Goal: Task Accomplishment & Management: Manage account settings

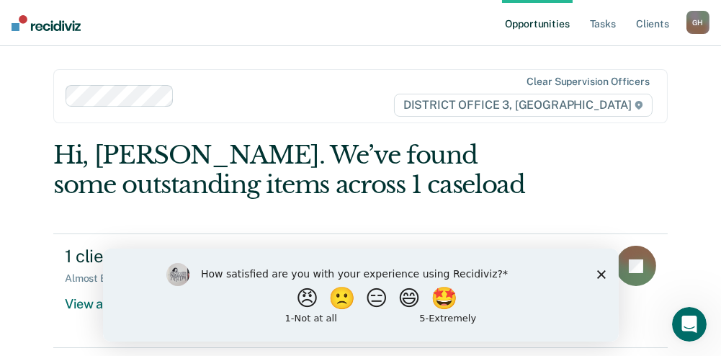
click at [597, 271] on icon "Close survey" at bounding box center [601, 274] width 9 height 9
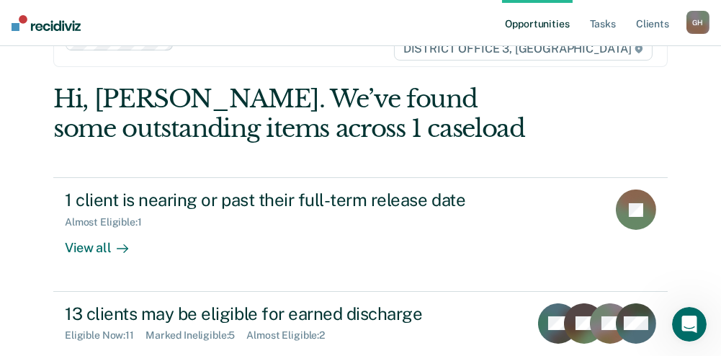
scroll to position [72, 0]
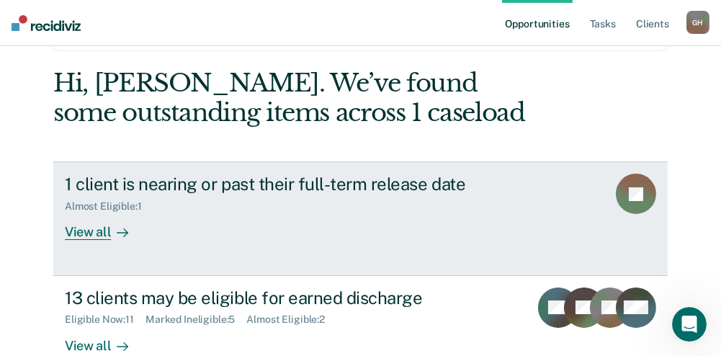
click at [97, 233] on div "View all" at bounding box center [105, 227] width 81 height 28
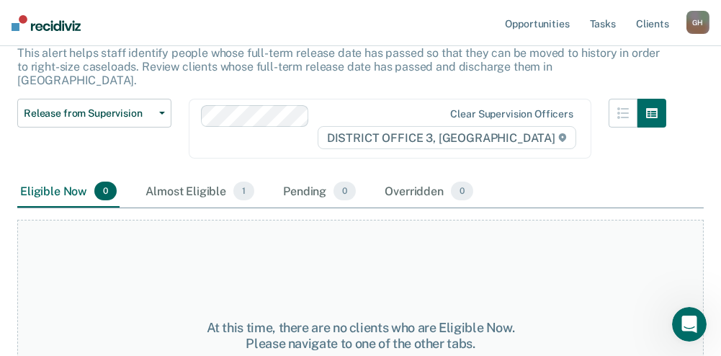
scroll to position [144, 0]
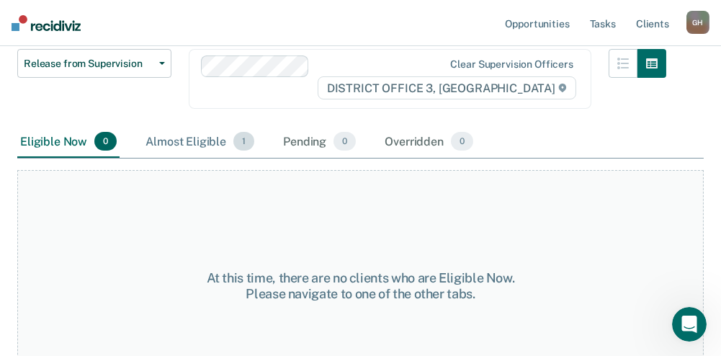
click at [184, 126] on div "Almost Eligible 1" at bounding box center [200, 142] width 115 height 32
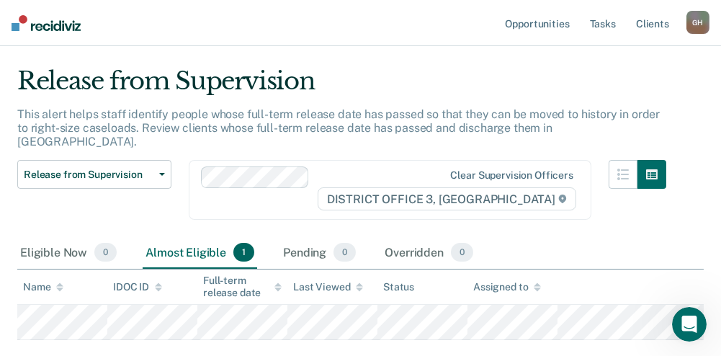
scroll to position [0, 0]
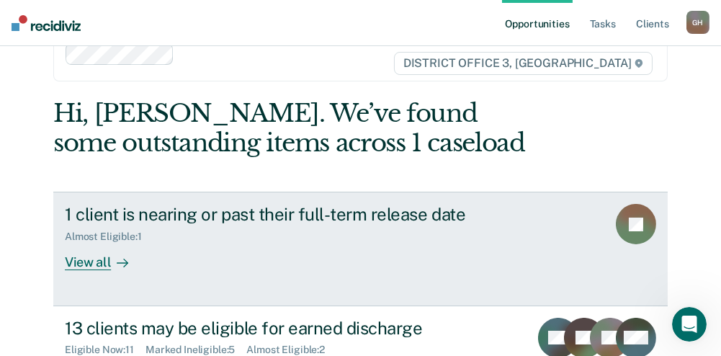
scroll to position [186, 0]
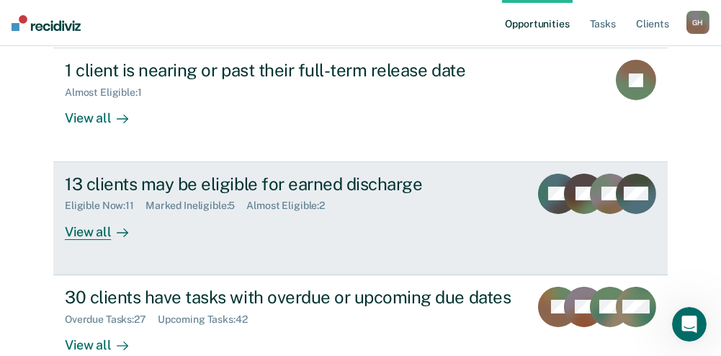
click at [102, 205] on div "Eligible Now : 11" at bounding box center [105, 206] width 81 height 12
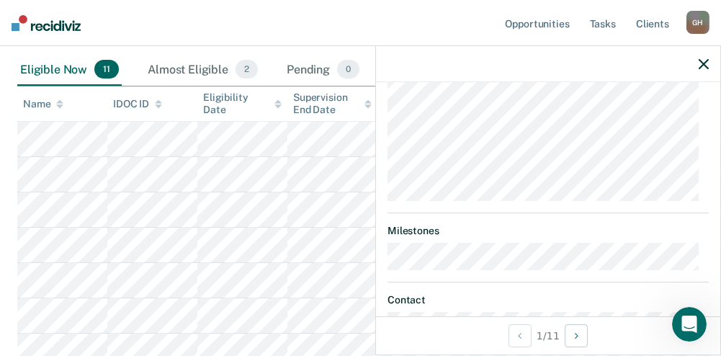
scroll to position [360, 0]
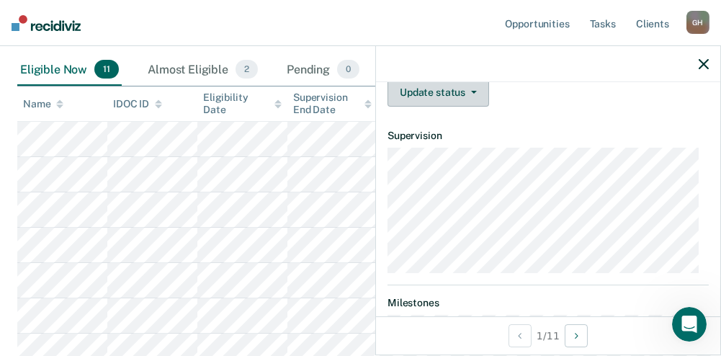
click at [465, 105] on button "Update status" at bounding box center [439, 92] width 102 height 29
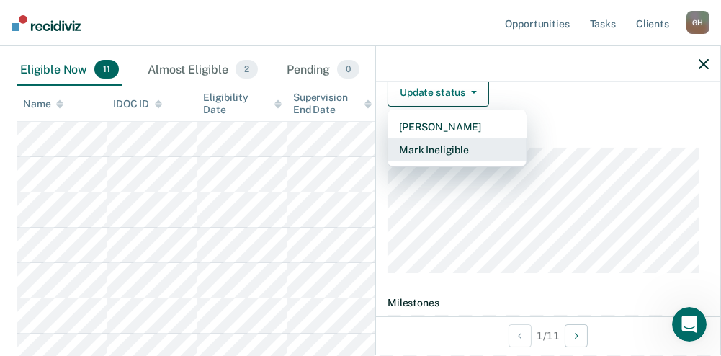
click at [466, 161] on button "Mark Ineligible" at bounding box center [457, 149] width 139 height 23
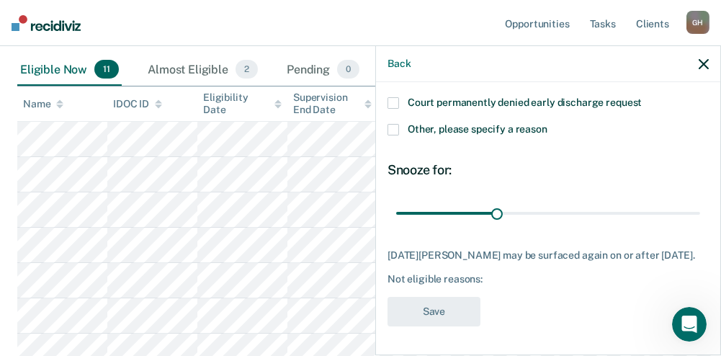
scroll to position [228, 0]
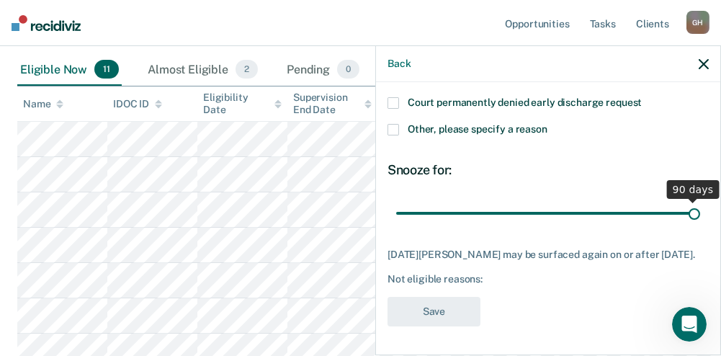
drag, startPoint x: 495, startPoint y: 213, endPoint x: 734, endPoint y: 214, distance: 239.2
type input "90"
click at [700, 214] on input "range" at bounding box center [548, 212] width 304 height 25
click at [396, 128] on span at bounding box center [394, 130] width 12 height 12
click at [548, 124] on input "Other, please specify a reason" at bounding box center [548, 124] width 0 height 0
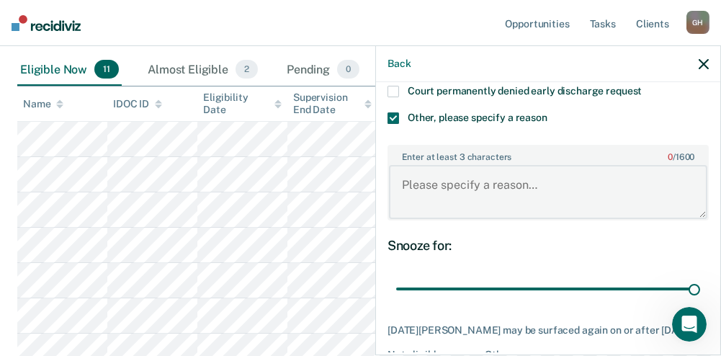
click at [464, 199] on textarea "Enter at least 3 characters 0 / 1600" at bounding box center [548, 191] width 319 height 53
drag, startPoint x: 457, startPoint y: 191, endPoint x: 378, endPoint y: 187, distance: 79.4
click at [378, 187] on div "NR Which of the following requirements has [DATE][PERSON_NAME] not met? Not com…" at bounding box center [548, 217] width 344 height 270
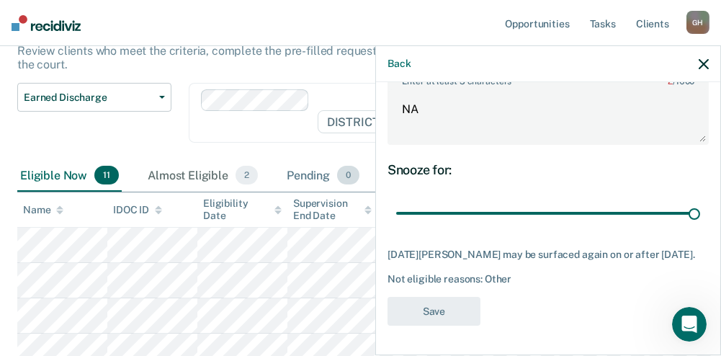
scroll to position [33, 0]
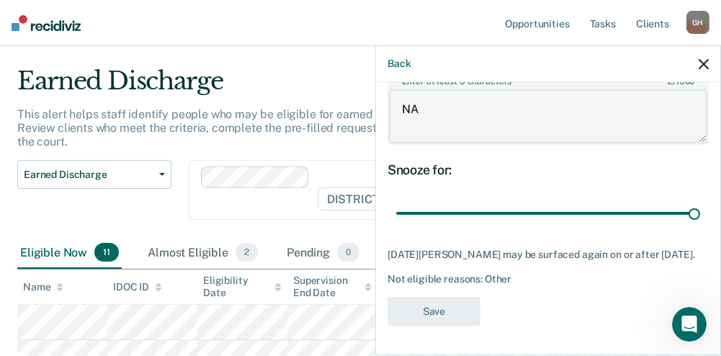
click at [471, 124] on textarea "NA" at bounding box center [548, 115] width 319 height 53
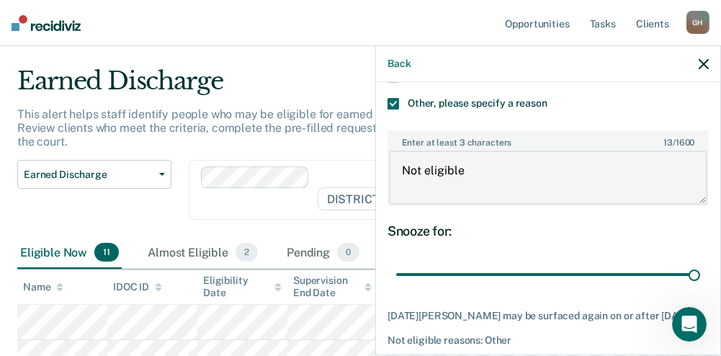
drag, startPoint x: 446, startPoint y: 183, endPoint x: 363, endPoint y: 188, distance: 83.0
click at [363, 188] on body "Looks like you’re using Internet Explorer 11. For faster loading and a better e…" at bounding box center [360, 145] width 721 height 356
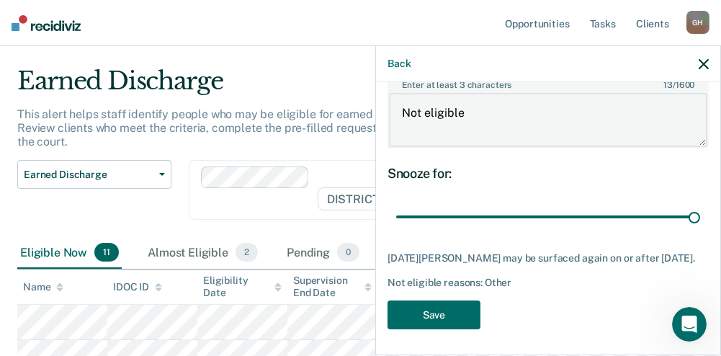
scroll to position [314, 0]
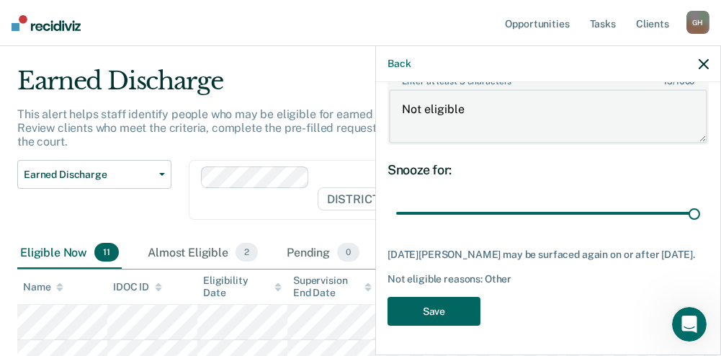
type textarea "Not eligible"
click at [442, 301] on button "Save" at bounding box center [434, 312] width 93 height 30
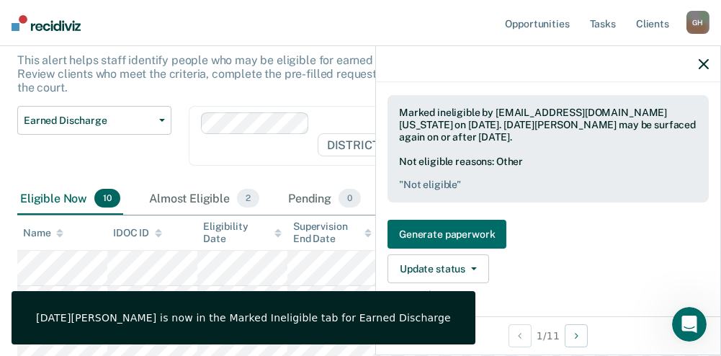
scroll to position [106, 0]
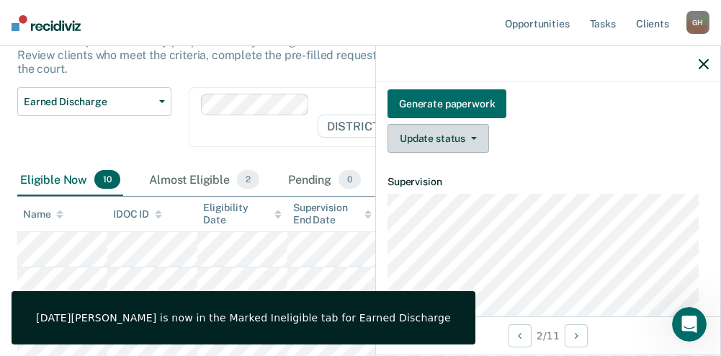
click at [454, 145] on button "Update status" at bounding box center [439, 138] width 102 height 29
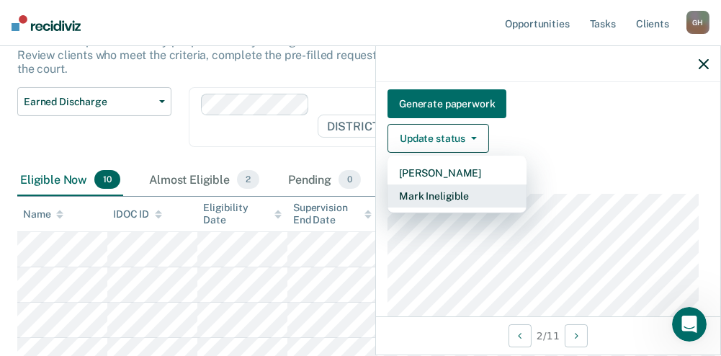
click at [443, 208] on button "Mark Ineligible" at bounding box center [457, 195] width 139 height 23
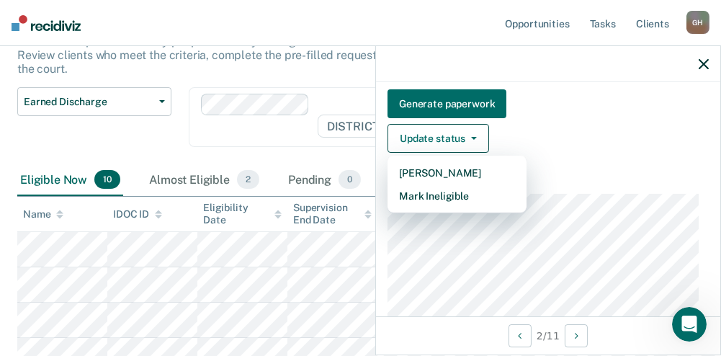
scroll to position [228, 0]
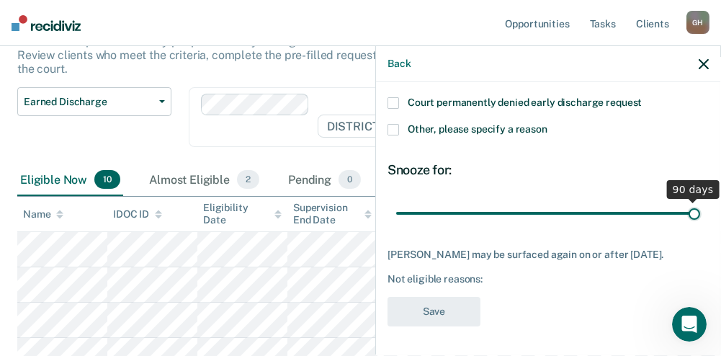
drag, startPoint x: 493, startPoint y: 215, endPoint x: 715, endPoint y: 216, distance: 222.0
type input "90"
click at [700, 216] on input "range" at bounding box center [548, 212] width 304 height 25
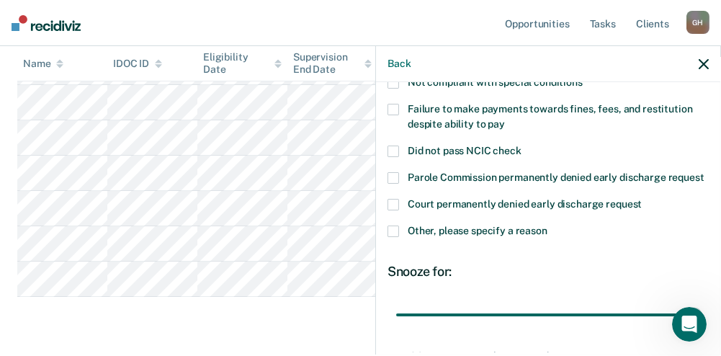
scroll to position [97, 0]
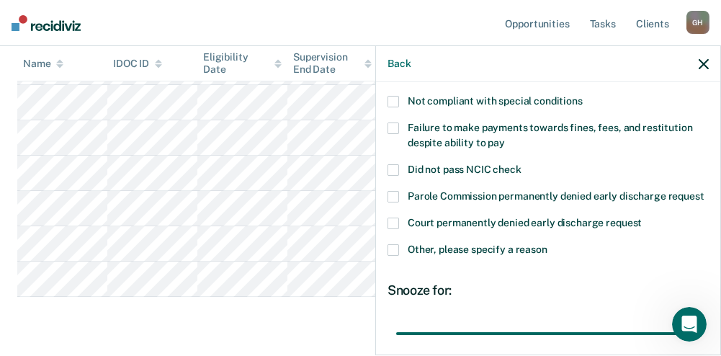
click at [446, 255] on span "Other, please specify a reason" at bounding box center [478, 250] width 140 height 12
click at [548, 244] on input "Other, please specify a reason" at bounding box center [548, 244] width 0 height 0
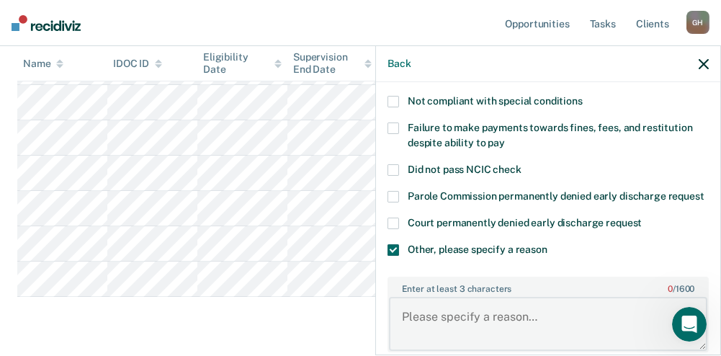
click at [432, 316] on textarea "Enter at least 3 characters 0 / 1600" at bounding box center [548, 323] width 319 height 53
paste textarea "Not eligible"
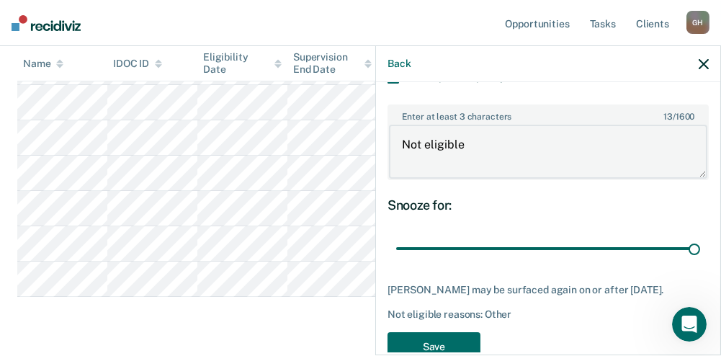
scroll to position [326, 0]
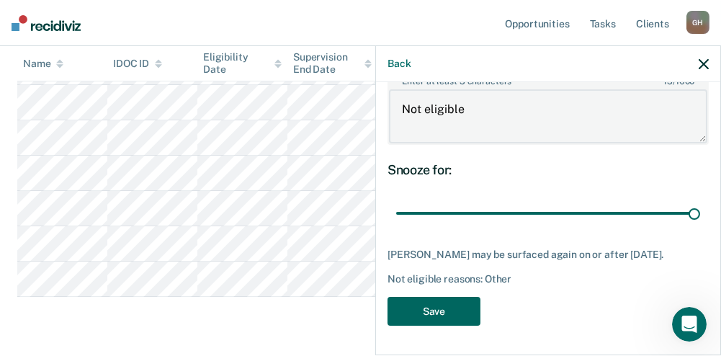
type textarea "Not eligible"
click at [445, 303] on button "Save" at bounding box center [434, 312] width 93 height 30
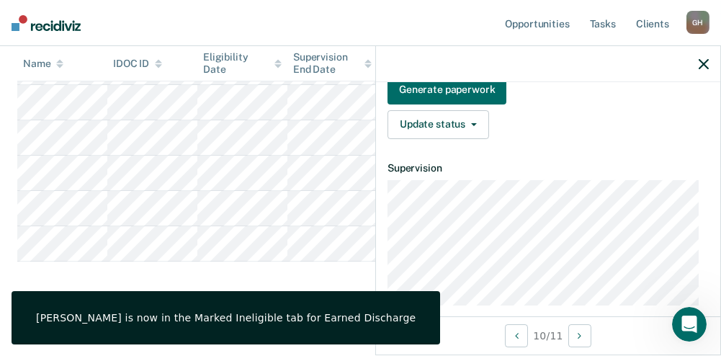
scroll to position [197, 0]
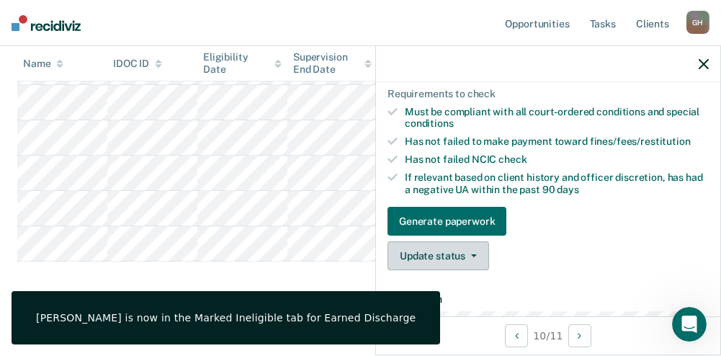
click at [448, 270] on button "Update status" at bounding box center [439, 255] width 102 height 29
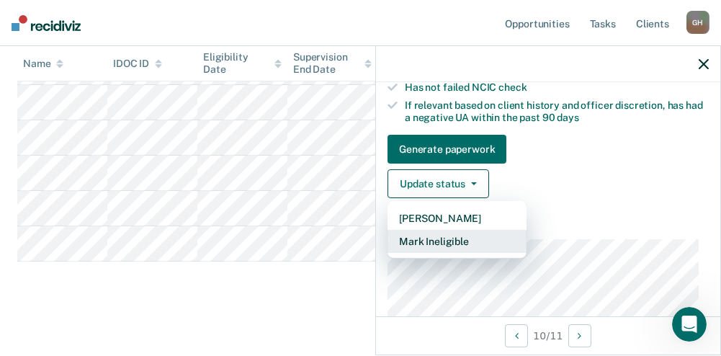
click at [443, 253] on button "Mark Ineligible" at bounding box center [457, 241] width 139 height 23
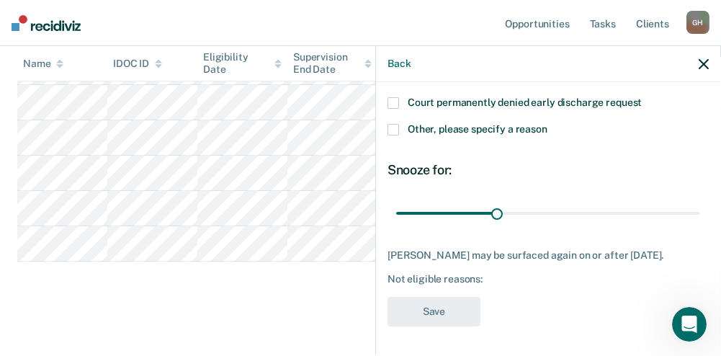
scroll to position [241, 0]
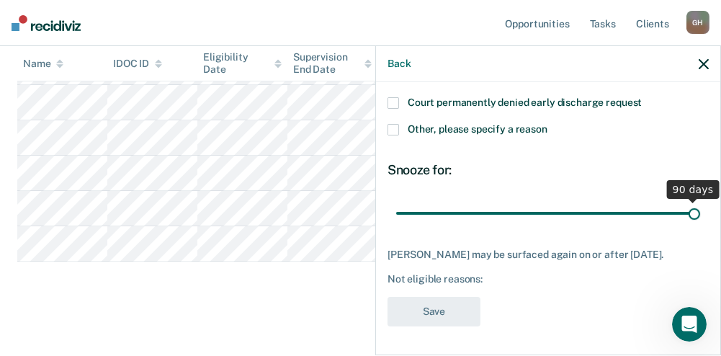
drag, startPoint x: 497, startPoint y: 201, endPoint x: 701, endPoint y: 202, distance: 204.7
type input "90"
click at [700, 202] on input "range" at bounding box center [548, 212] width 304 height 25
click at [397, 124] on span at bounding box center [394, 130] width 12 height 12
click at [548, 124] on input "Other, please specify a reason" at bounding box center [548, 124] width 0 height 0
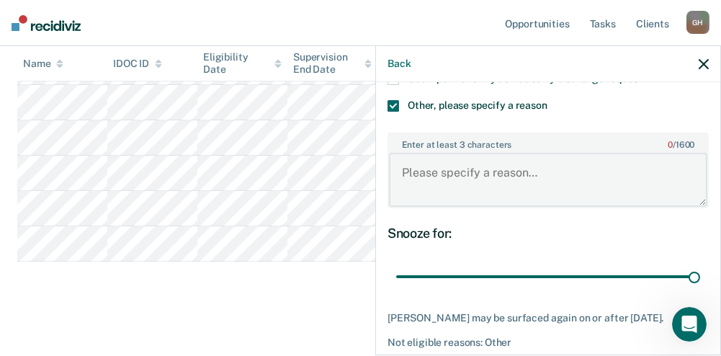
click at [425, 202] on textarea "Enter at least 3 characters 0 / 1600" at bounding box center [548, 179] width 319 height 53
paste textarea "Not eligible"
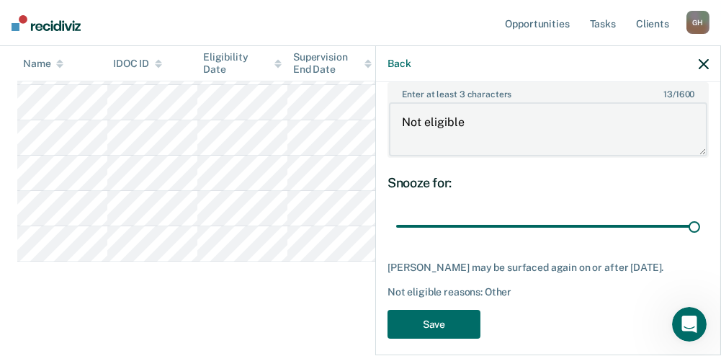
scroll to position [326, 0]
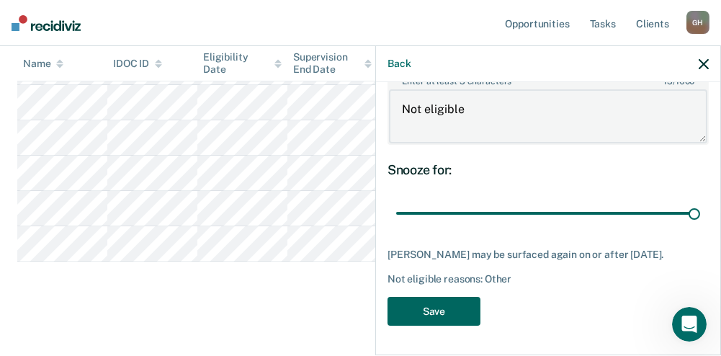
type textarea "Not eligible"
click at [438, 315] on button "Save" at bounding box center [434, 312] width 93 height 30
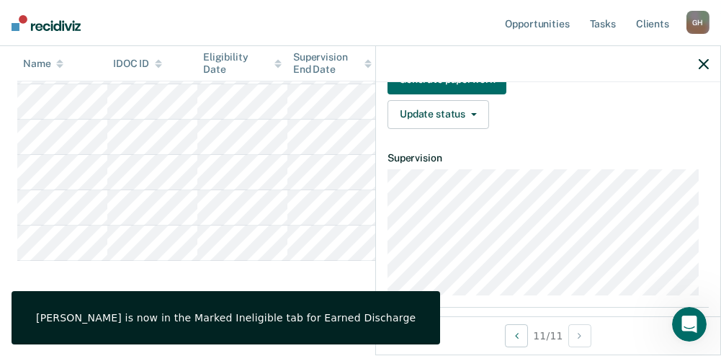
scroll to position [184, 0]
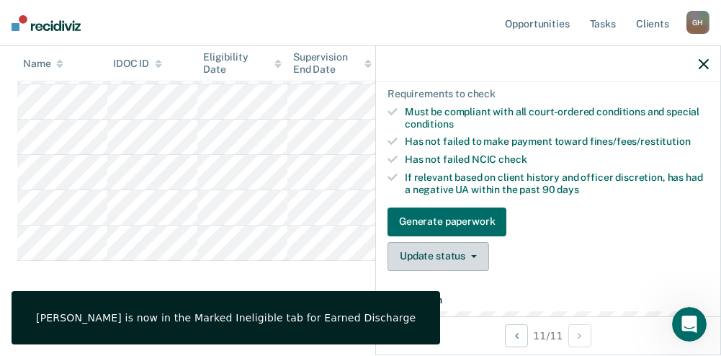
click at [442, 261] on button "Update status" at bounding box center [439, 256] width 102 height 29
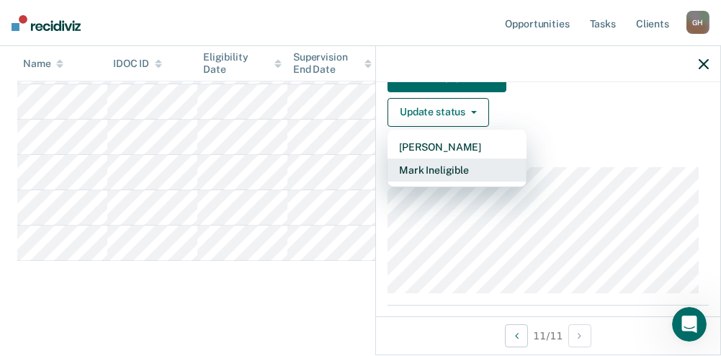
click at [438, 170] on button "Mark Ineligible" at bounding box center [457, 170] width 139 height 23
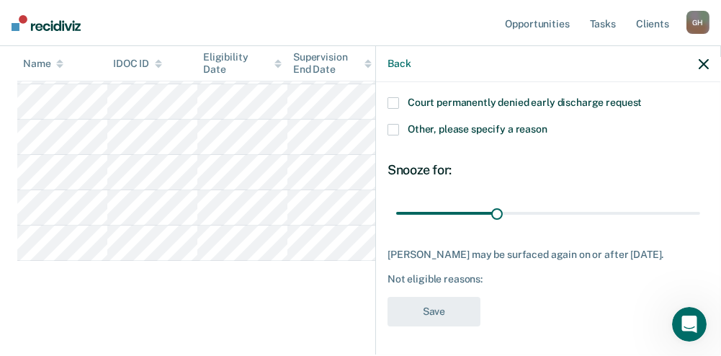
click at [424, 123] on span "Other, please specify a reason" at bounding box center [478, 129] width 140 height 12
click at [548, 124] on input "Other, please specify a reason" at bounding box center [548, 124] width 0 height 0
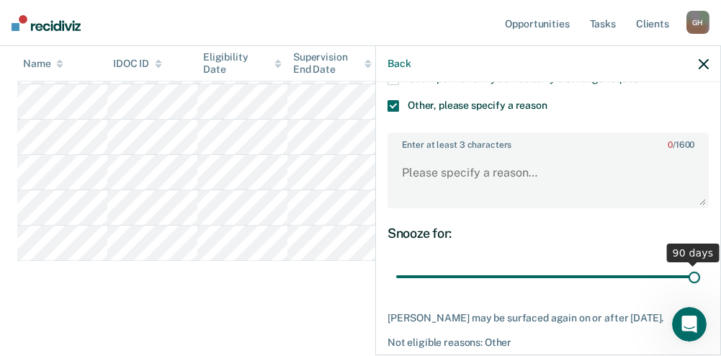
drag, startPoint x: 491, startPoint y: 288, endPoint x: 714, endPoint y: 288, distance: 223.4
type input "90"
click at [700, 288] on input "range" at bounding box center [548, 276] width 304 height 25
click at [489, 167] on textarea "Enter at least 3 characters 0 / 1600" at bounding box center [548, 179] width 319 height 53
paste textarea "Not eligible"
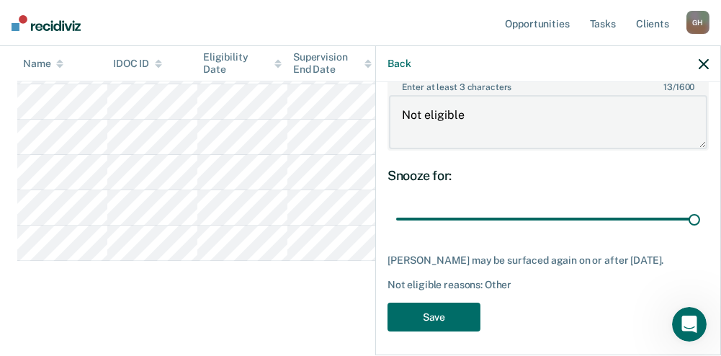
scroll to position [326, 0]
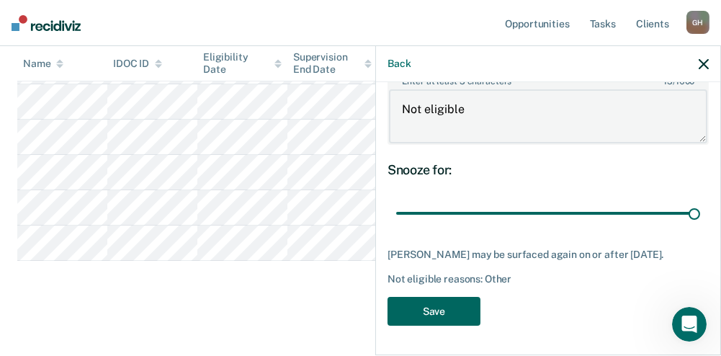
type textarea "Not eligible"
click at [437, 313] on button "Save" at bounding box center [434, 312] width 93 height 30
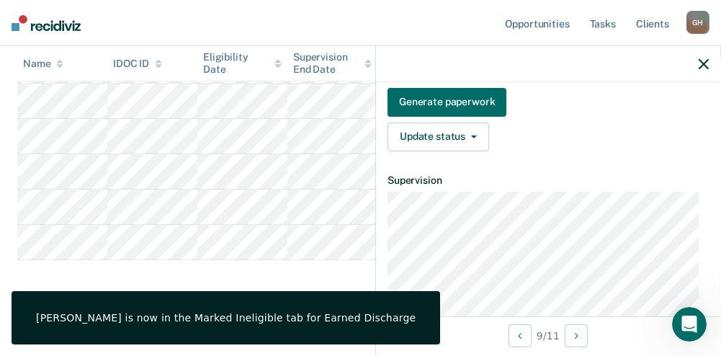
scroll to position [208, 0]
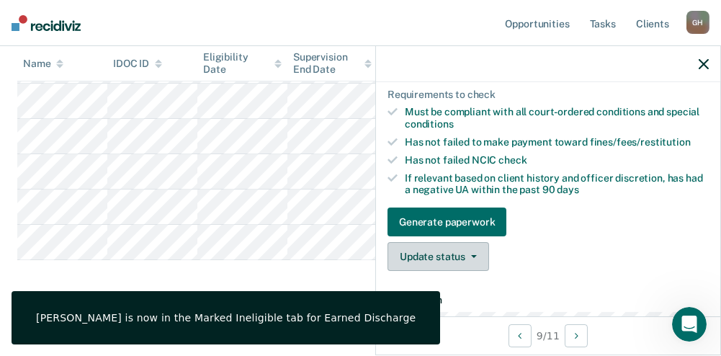
click at [431, 255] on button "Update status" at bounding box center [439, 256] width 102 height 29
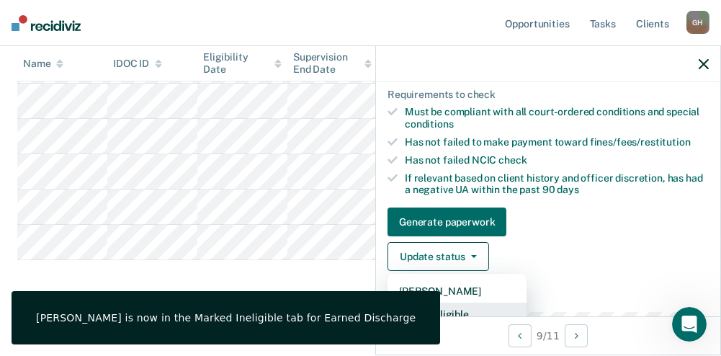
scroll to position [213, 0]
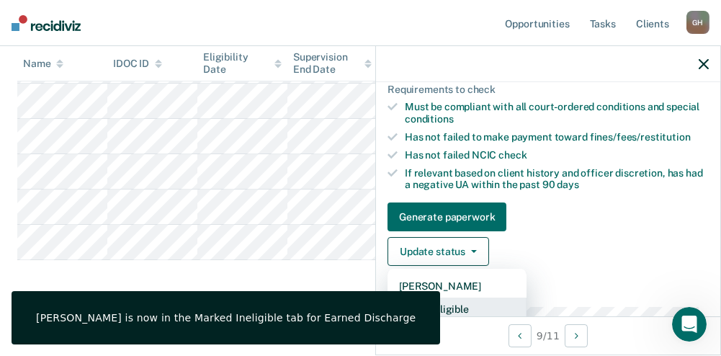
click at [428, 311] on button "Mark Ineligible" at bounding box center [457, 309] width 139 height 23
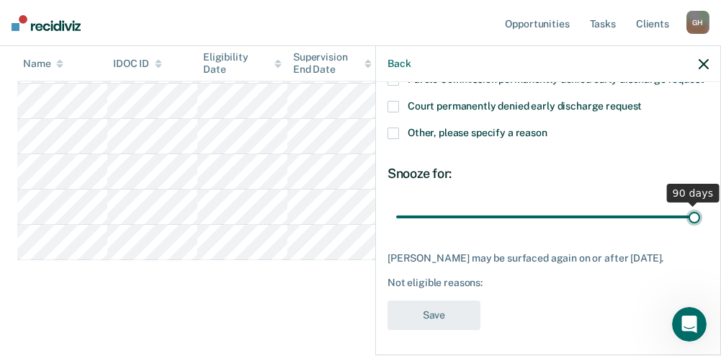
drag, startPoint x: 493, startPoint y: 228, endPoint x: 706, endPoint y: 233, distance: 213.3
type input "90"
click at [700, 229] on input "range" at bounding box center [548, 216] width 304 height 25
click at [391, 139] on span at bounding box center [394, 134] width 12 height 12
click at [548, 128] on input "Other, please specify a reason" at bounding box center [548, 128] width 0 height 0
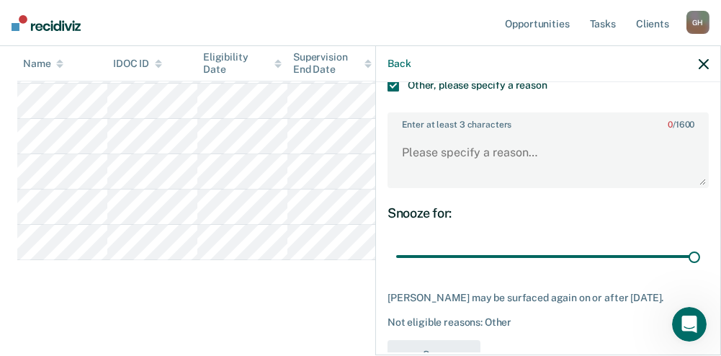
scroll to position [314, 0]
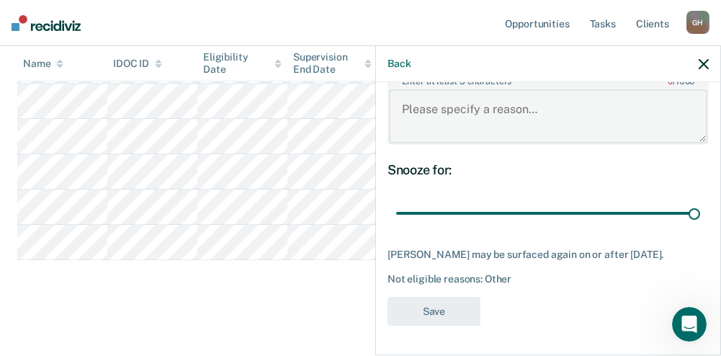
click at [445, 112] on textarea "Enter at least 3 characters 0 / 1600" at bounding box center [548, 115] width 319 height 53
paste textarea "Not eligible"
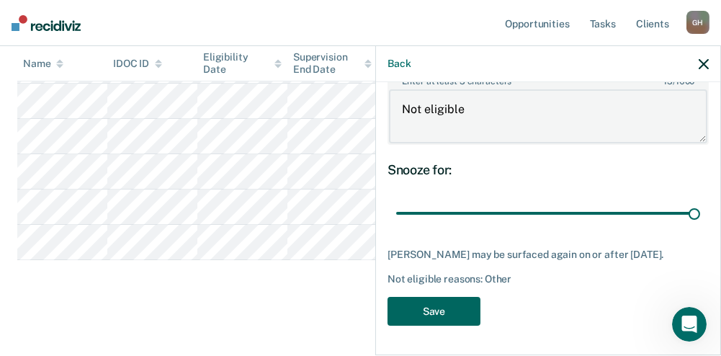
type textarea "Not eligible"
click at [455, 308] on button "Save" at bounding box center [434, 312] width 93 height 30
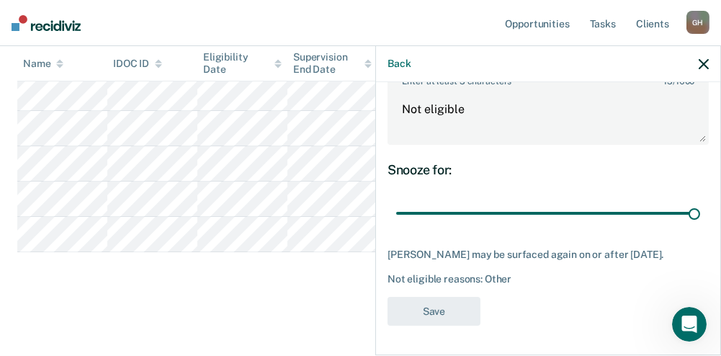
scroll to position [290, 0]
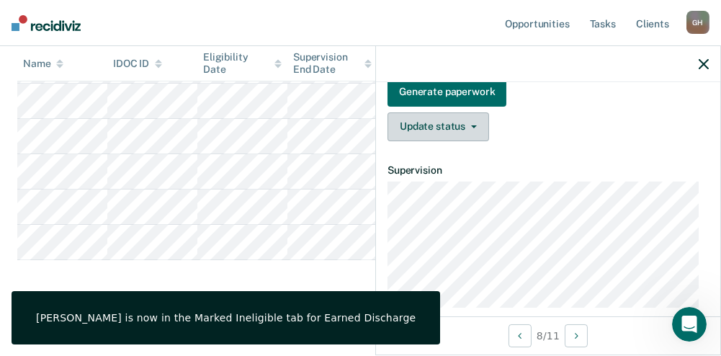
click at [453, 141] on button "Update status" at bounding box center [439, 126] width 102 height 29
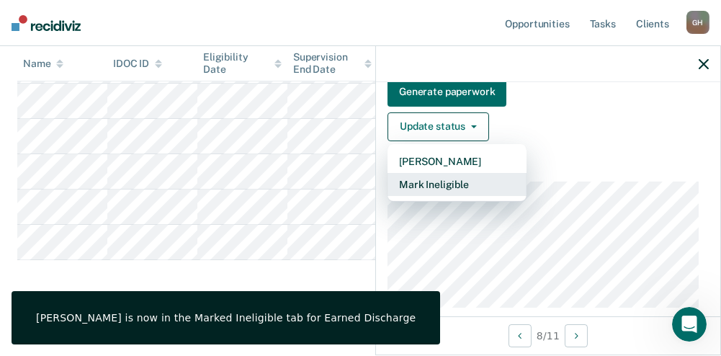
click at [442, 196] on button "Mark Ineligible" at bounding box center [457, 184] width 139 height 23
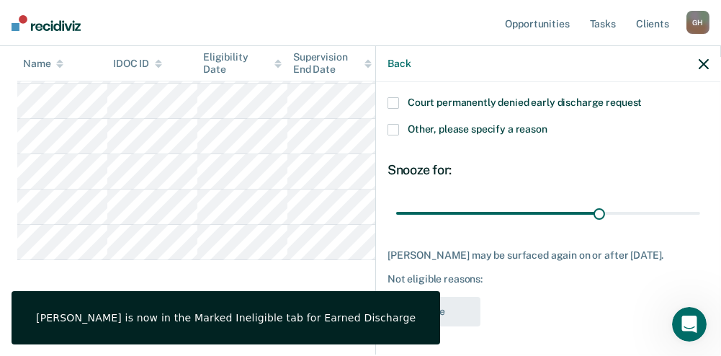
scroll to position [228, 0]
drag, startPoint x: 591, startPoint y: 212, endPoint x: 682, endPoint y: 213, distance: 90.8
type input "44"
click at [682, 213] on input "range" at bounding box center [548, 212] width 304 height 25
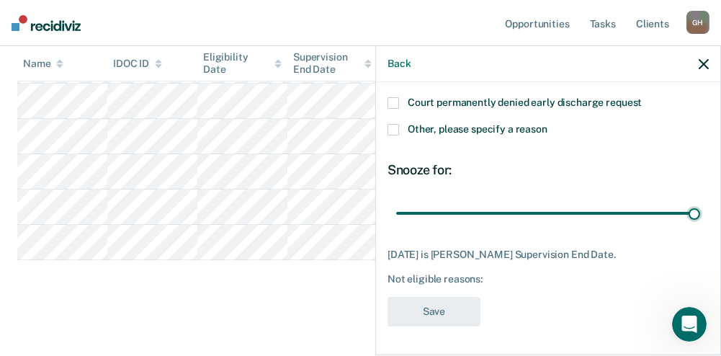
click at [392, 133] on span at bounding box center [394, 130] width 12 height 12
click at [548, 124] on input "Other, please specify a reason" at bounding box center [548, 124] width 0 height 0
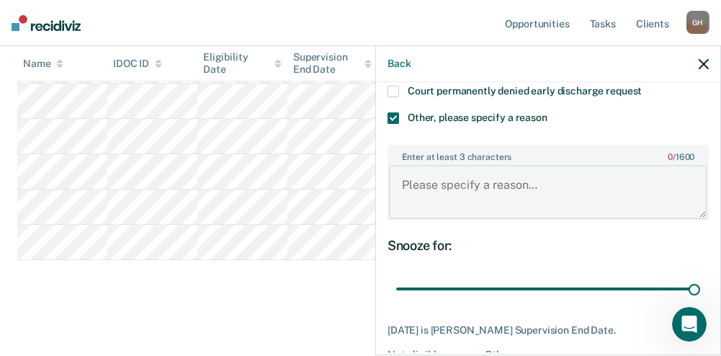
click at [452, 215] on textarea "Enter at least 3 characters 0 / 1600" at bounding box center [548, 191] width 319 height 53
paste textarea "Not eligible"
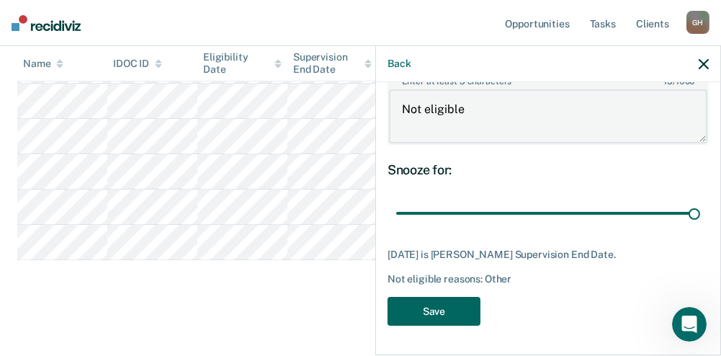
scroll to position [314, 0]
type textarea "Not eligible"
click at [448, 310] on button "Save" at bounding box center [434, 312] width 93 height 30
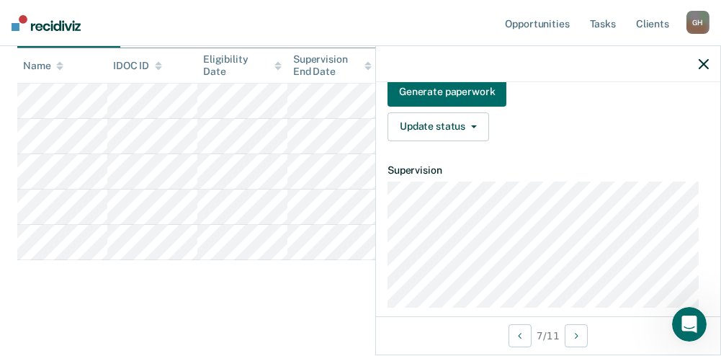
scroll to position [303, 0]
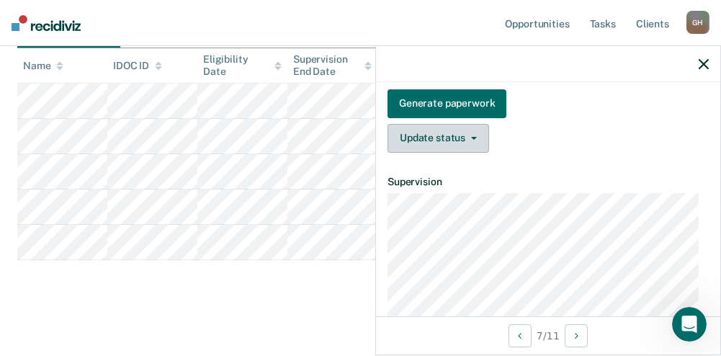
click at [450, 153] on button "Update status" at bounding box center [439, 138] width 102 height 29
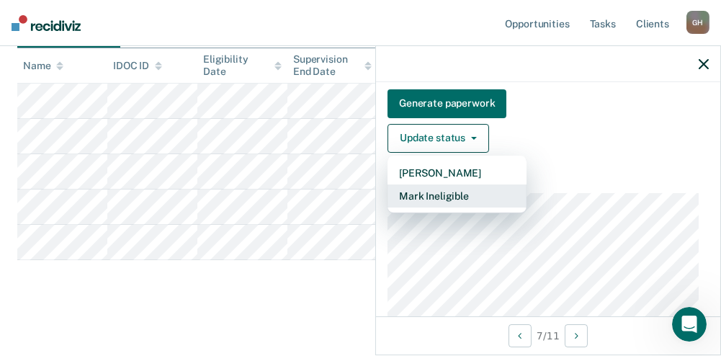
click at [437, 208] on button "Mark Ineligible" at bounding box center [457, 195] width 139 height 23
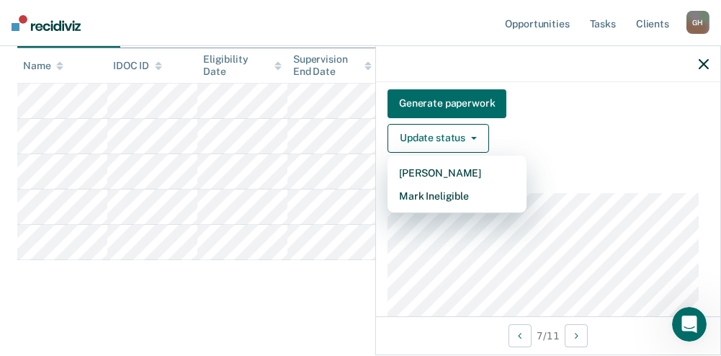
scroll to position [228, 0]
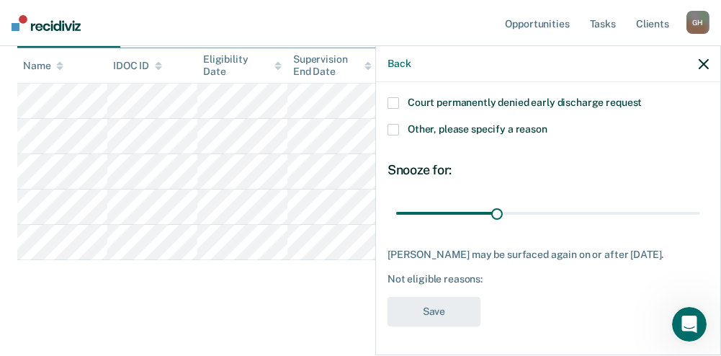
click at [393, 131] on span at bounding box center [394, 130] width 12 height 12
click at [548, 124] on input "Other, please specify a reason" at bounding box center [548, 124] width 0 height 0
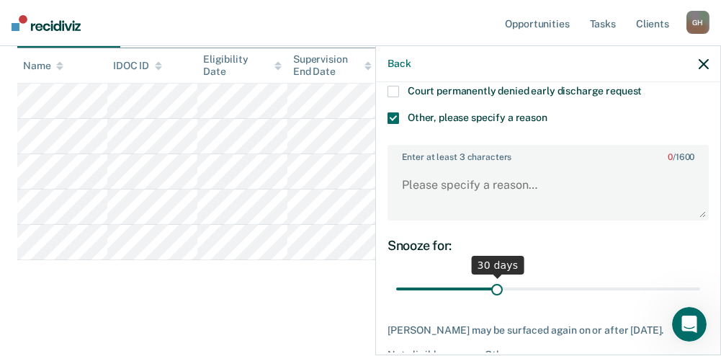
click at [493, 300] on input "range" at bounding box center [548, 288] width 304 height 25
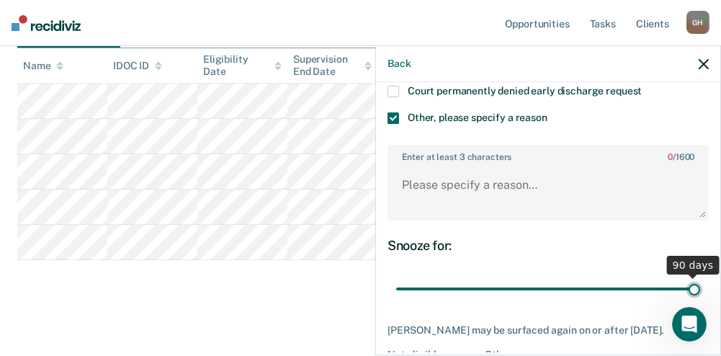
drag, startPoint x: 494, startPoint y: 300, endPoint x: 734, endPoint y: 303, distance: 240.7
type input "90"
click at [700, 301] on input "range" at bounding box center [548, 288] width 304 height 25
click at [509, 202] on textarea "Enter at least 3 characters 0 / 1600" at bounding box center [548, 191] width 319 height 53
paste textarea "Not eligible"
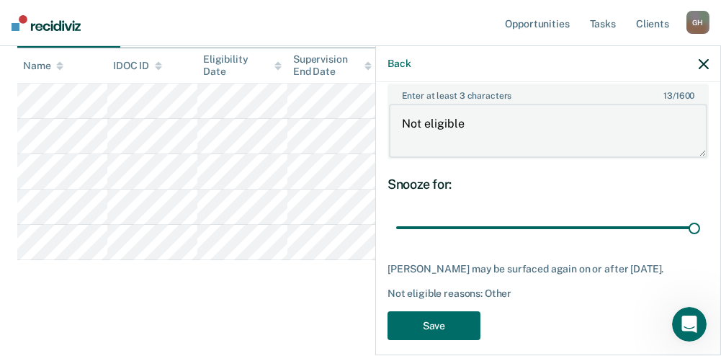
scroll to position [314, 0]
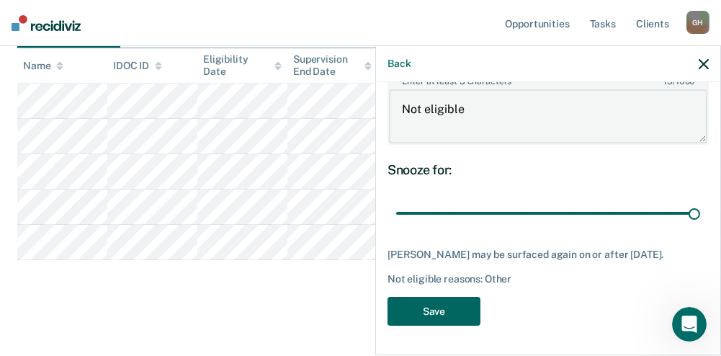
type textarea "Not eligible"
click at [450, 309] on button "Save" at bounding box center [434, 312] width 93 height 30
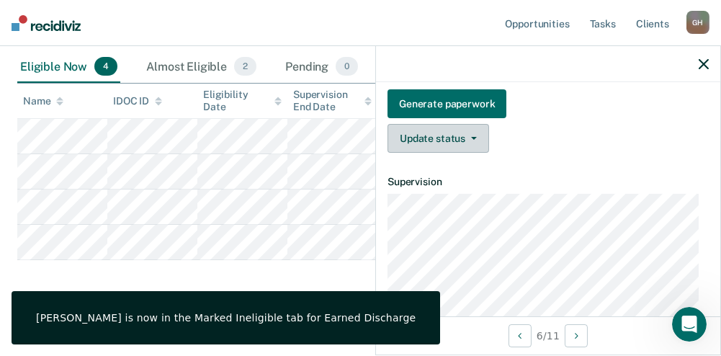
click at [436, 148] on button "Update status" at bounding box center [439, 138] width 102 height 29
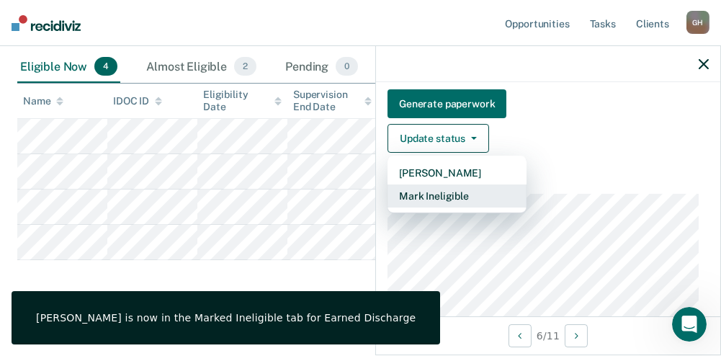
click at [432, 205] on button "Mark Ineligible" at bounding box center [457, 195] width 139 height 23
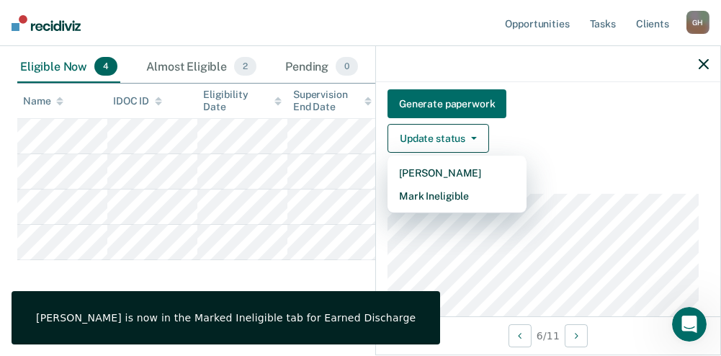
scroll to position [241, 0]
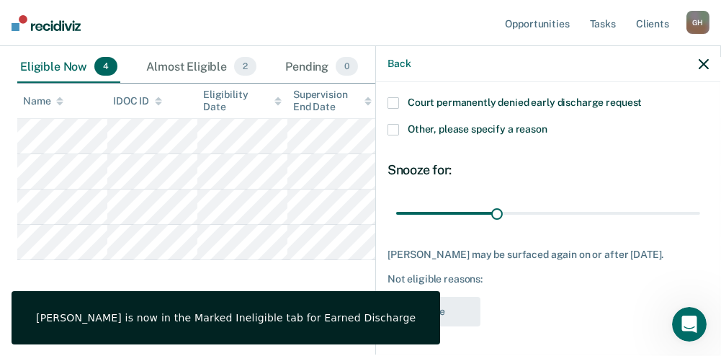
click at [395, 124] on span at bounding box center [394, 130] width 12 height 12
click at [548, 124] on input "Other, please specify a reason" at bounding box center [548, 124] width 0 height 0
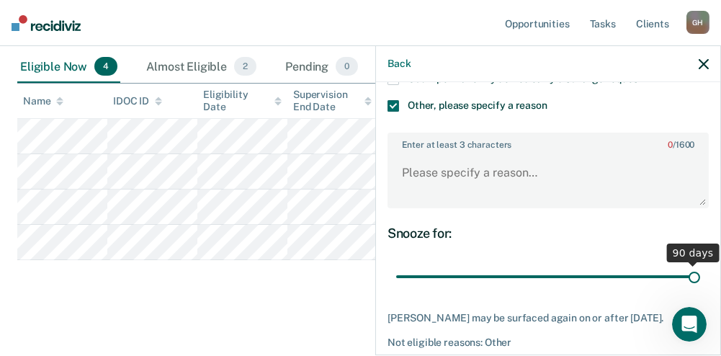
drag, startPoint x: 491, startPoint y: 288, endPoint x: 697, endPoint y: 288, distance: 206.1
type input "90"
click at [697, 288] on input "range" at bounding box center [548, 276] width 304 height 25
click at [509, 189] on textarea "Enter at least 3 characters 0 / 1600" at bounding box center [548, 179] width 319 height 53
paste textarea "Not eligible"
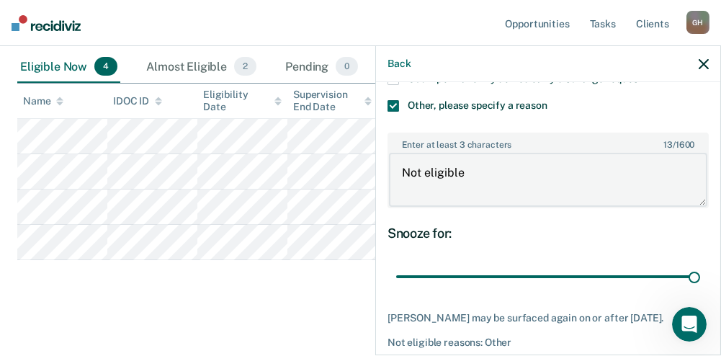
scroll to position [326, 0]
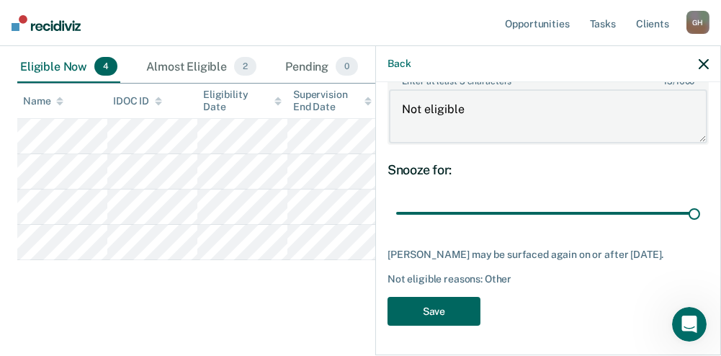
type textarea "Not eligible"
click at [446, 311] on button "Save" at bounding box center [434, 312] width 93 height 30
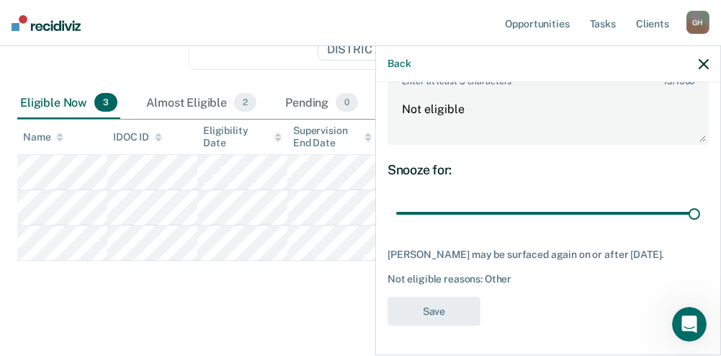
scroll to position [197, 0]
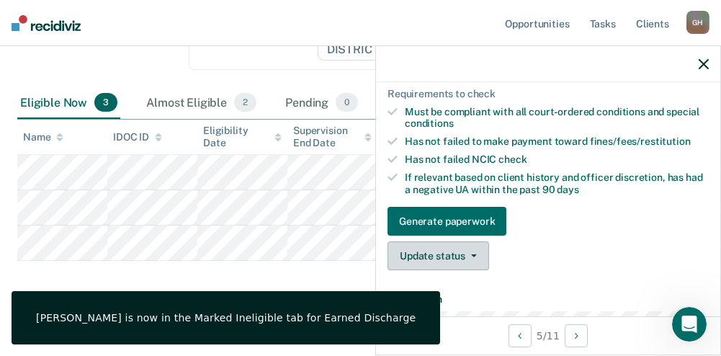
click at [467, 269] on button "Update status" at bounding box center [439, 255] width 102 height 29
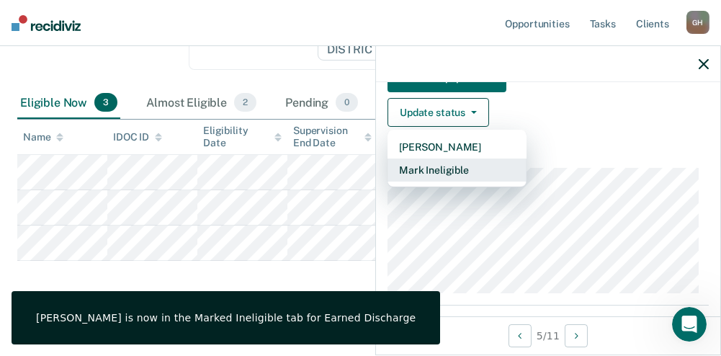
scroll to position [413, 0]
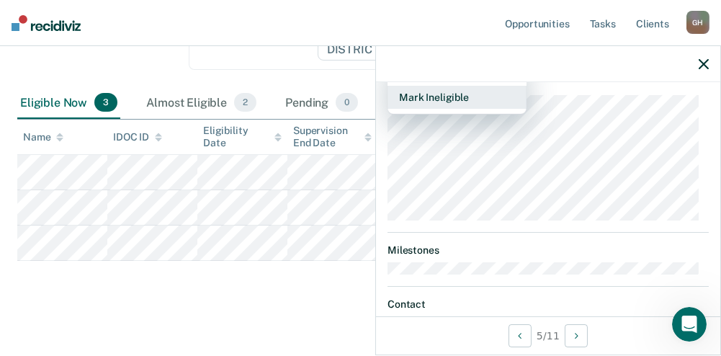
click at [414, 107] on button "Mark Ineligible" at bounding box center [457, 97] width 139 height 23
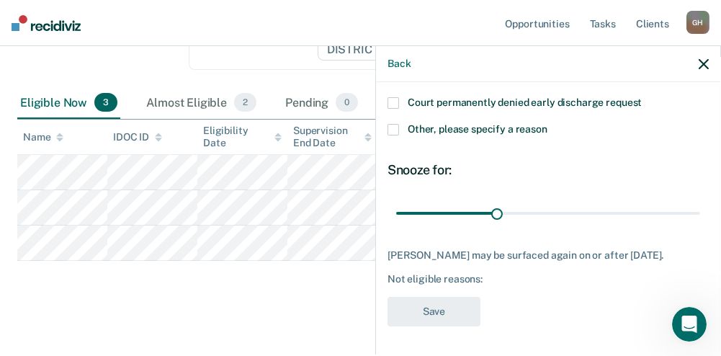
scroll to position [228, 0]
click at [432, 125] on span "Other, please specify a reason" at bounding box center [478, 129] width 140 height 12
click at [548, 124] on input "Other, please specify a reason" at bounding box center [548, 124] width 0 height 0
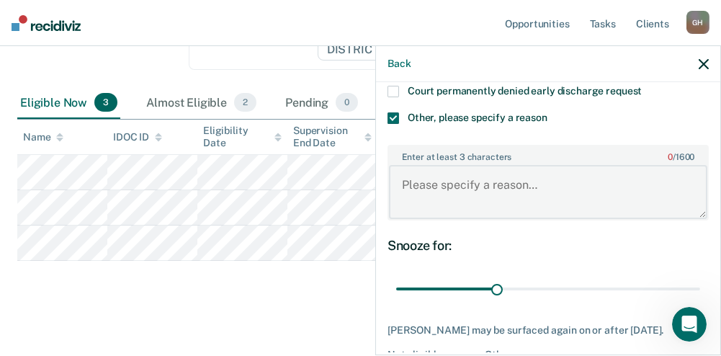
click at [468, 218] on textarea "Enter at least 3 characters 0 / 1600" at bounding box center [548, 191] width 319 height 53
paste textarea "Not eligible"
type textarea "Not eligible"
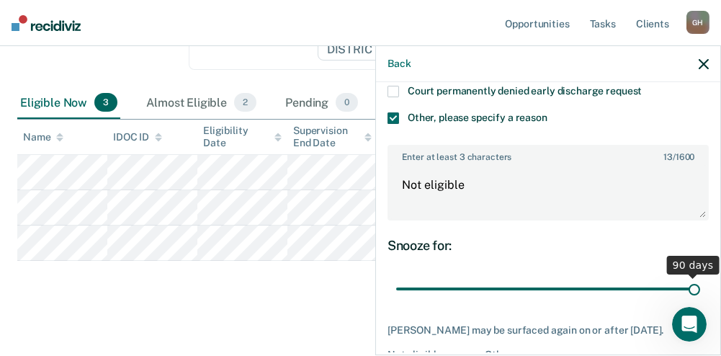
drag, startPoint x: 495, startPoint y: 304, endPoint x: 711, endPoint y: 303, distance: 215.5
type input "90"
click at [700, 301] on input "range" at bounding box center [548, 288] width 304 height 25
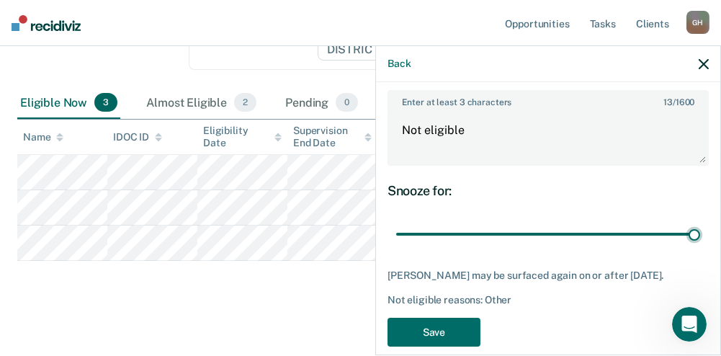
scroll to position [314, 0]
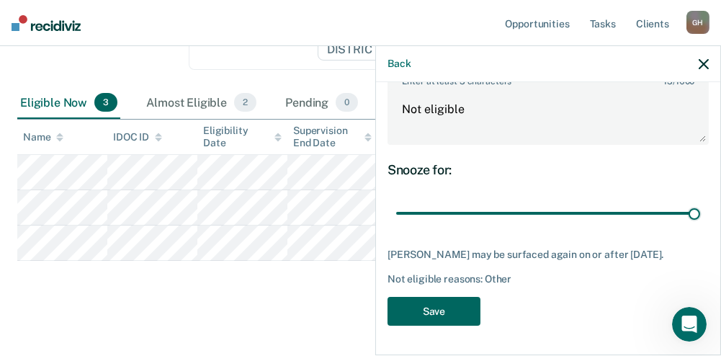
click at [437, 312] on button "Save" at bounding box center [434, 312] width 93 height 30
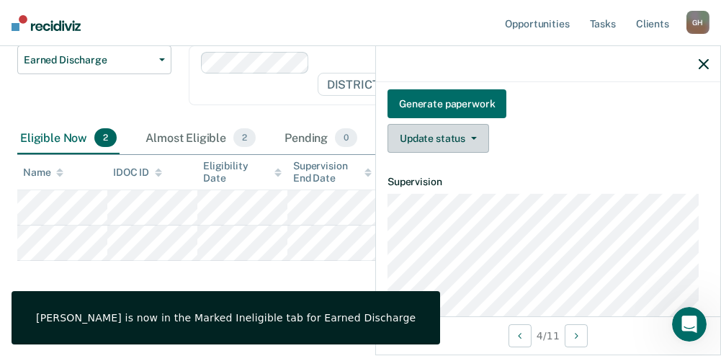
click at [441, 147] on button "Update status" at bounding box center [439, 138] width 102 height 29
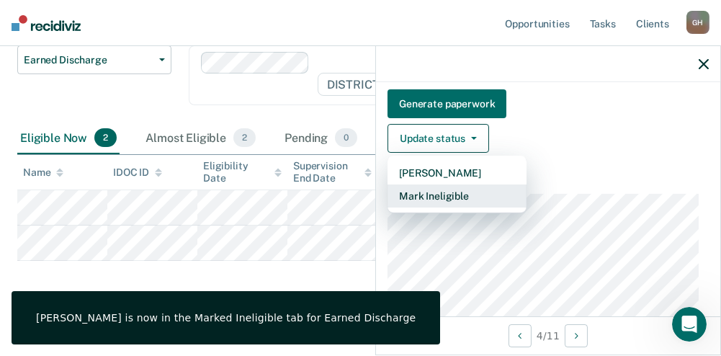
click at [438, 208] on button "Mark Ineligible" at bounding box center [457, 195] width 139 height 23
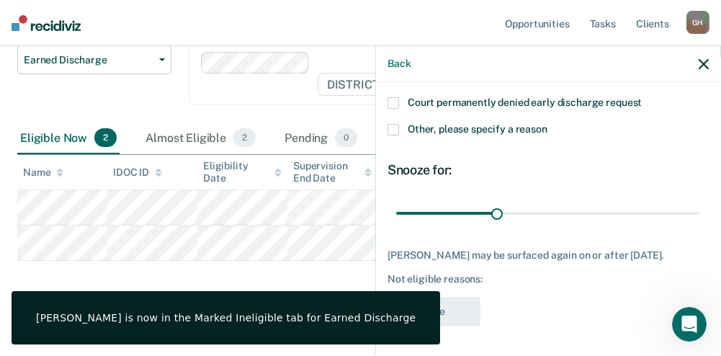
scroll to position [228, 0]
drag, startPoint x: 494, startPoint y: 208, endPoint x: 695, endPoint y: 206, distance: 201.1
type input "90"
click at [700, 209] on input "range" at bounding box center [548, 212] width 304 height 25
click at [391, 125] on span at bounding box center [394, 130] width 12 height 12
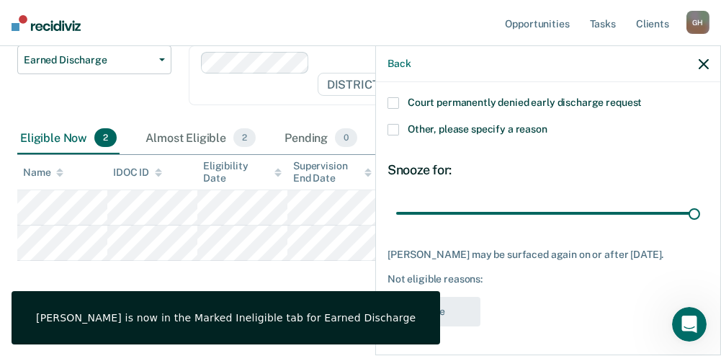
click at [548, 124] on input "Other, please specify a reason" at bounding box center [548, 124] width 0 height 0
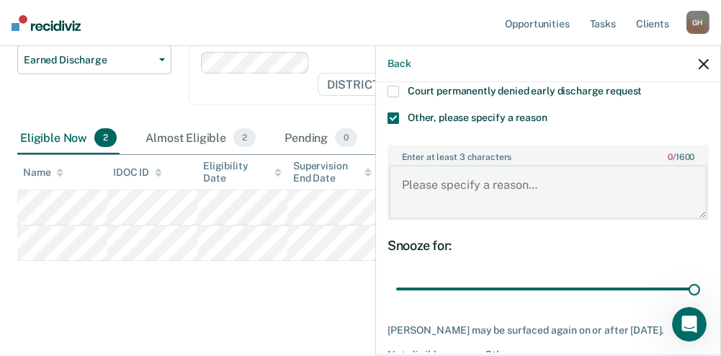
click at [450, 214] on textarea "Enter at least 3 characters 0 / 1600" at bounding box center [548, 191] width 319 height 53
paste textarea "Not eligible"
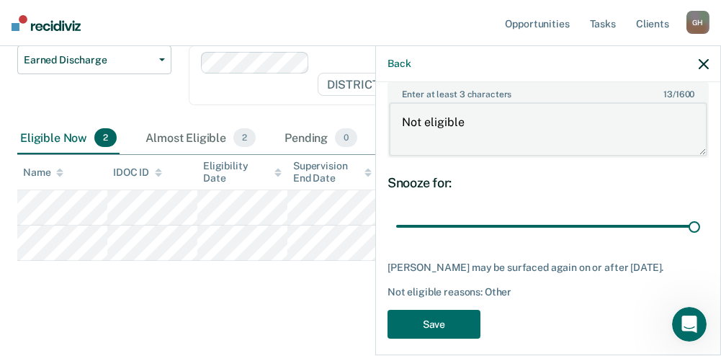
scroll to position [326, 0]
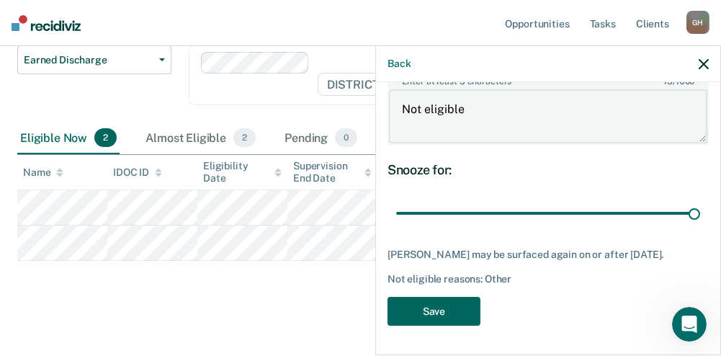
type textarea "Not eligible"
click at [436, 319] on button "Save" at bounding box center [434, 312] width 93 height 30
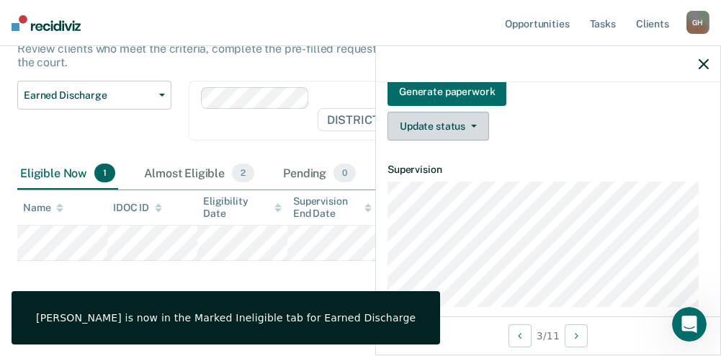
click at [433, 133] on button "Update status" at bounding box center [439, 126] width 102 height 29
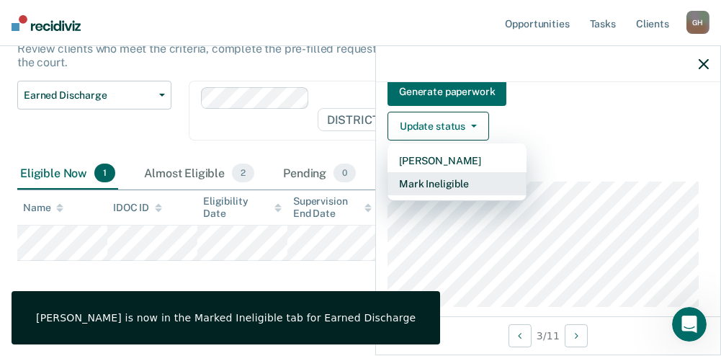
click at [434, 194] on button "Mark Ineligible" at bounding box center [457, 183] width 139 height 23
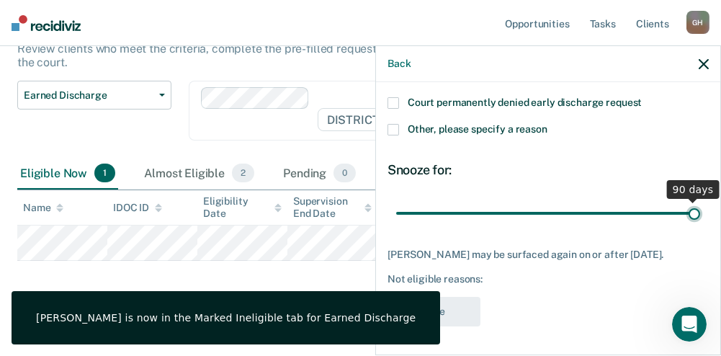
drag, startPoint x: 494, startPoint y: 202, endPoint x: 726, endPoint y: 210, distance: 232.2
type input "90"
click at [700, 210] on input "range" at bounding box center [548, 212] width 304 height 25
click at [398, 124] on span at bounding box center [394, 130] width 12 height 12
click at [548, 124] on input "Other, please specify a reason" at bounding box center [548, 124] width 0 height 0
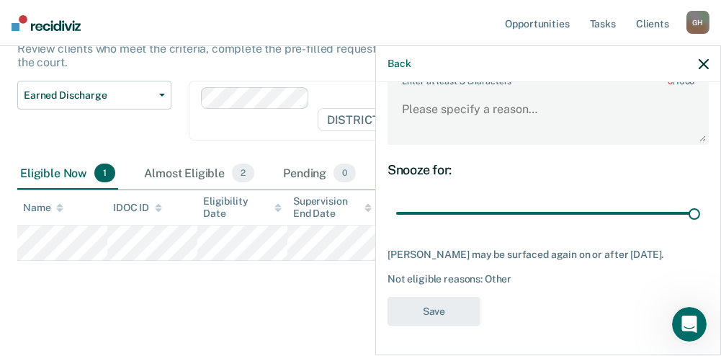
scroll to position [326, 0]
click at [448, 104] on textarea "Enter at least 3 characters 0 / 1600" at bounding box center [548, 115] width 319 height 53
paste textarea "Not eligible"
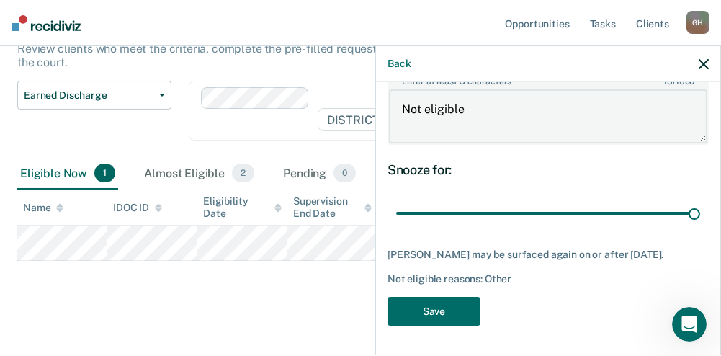
type textarea "Not eligible"
click at [441, 291] on div "TD Which of the following requirements has [PERSON_NAME] not met? Not compliant…" at bounding box center [548, 65] width 321 height 540
click at [437, 307] on button "Save" at bounding box center [434, 312] width 93 height 30
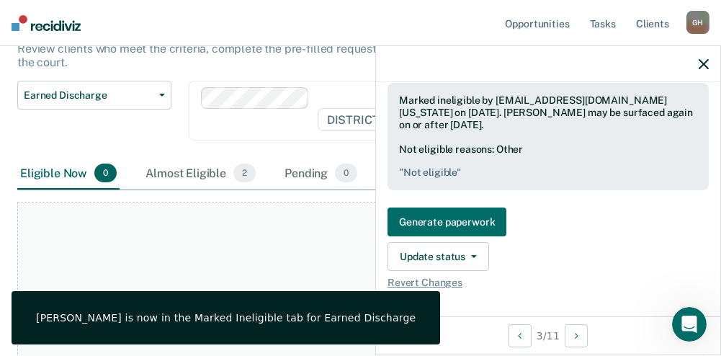
drag, startPoint x: 703, startPoint y: 67, endPoint x: 689, endPoint y: 75, distance: 15.8
click at [703, 66] on icon "button" at bounding box center [704, 64] width 10 height 10
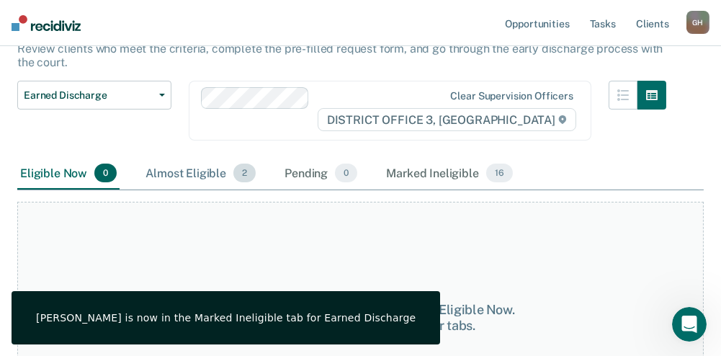
click at [197, 167] on div "Almost Eligible 2" at bounding box center [201, 174] width 116 height 32
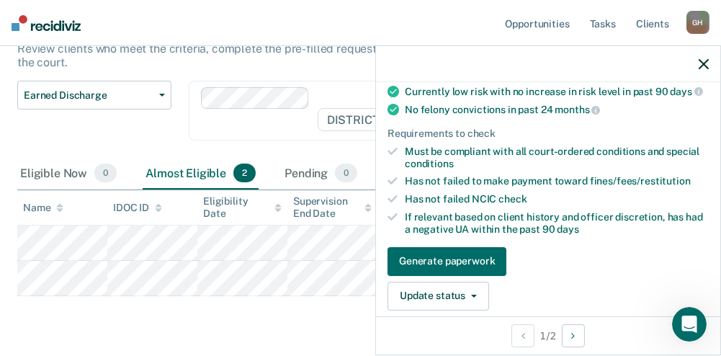
scroll to position [216, 0]
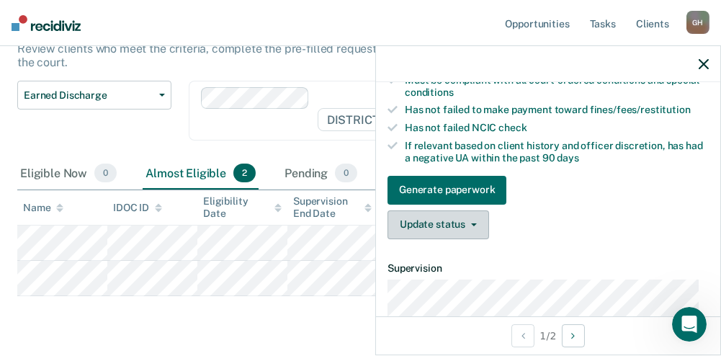
click at [439, 233] on button "Update status" at bounding box center [439, 224] width 102 height 29
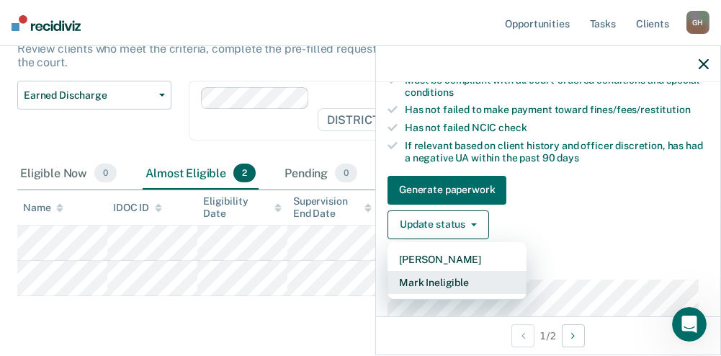
click at [419, 287] on button "Mark Ineligible" at bounding box center [457, 282] width 139 height 23
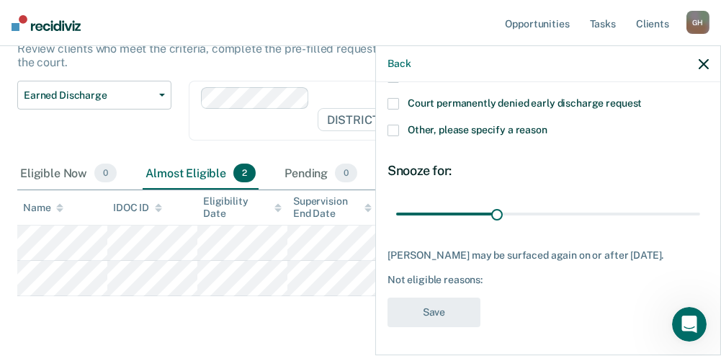
click at [386, 141] on div "JG Which of the following requirements has [PERSON_NAME] not met? Not compliant…" at bounding box center [548, 217] width 344 height 270
click at [390, 136] on span at bounding box center [394, 131] width 12 height 12
click at [548, 125] on input "Other, please specify a reason" at bounding box center [548, 125] width 0 height 0
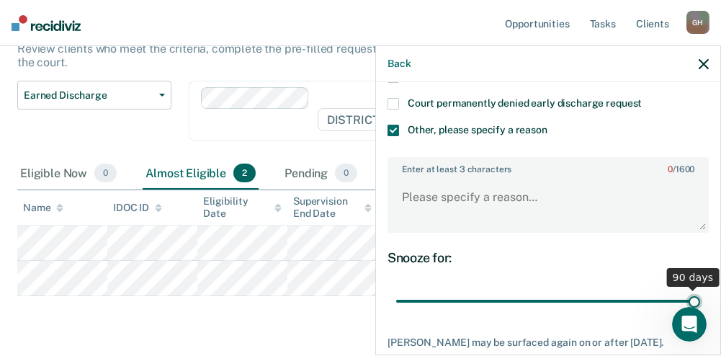
drag, startPoint x: 507, startPoint y: 311, endPoint x: 707, endPoint y: 303, distance: 200.5
type input "90"
click at [700, 303] on input "range" at bounding box center [548, 300] width 304 height 25
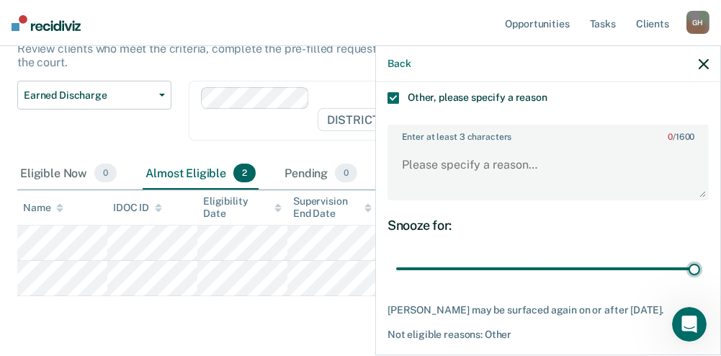
scroll to position [314, 0]
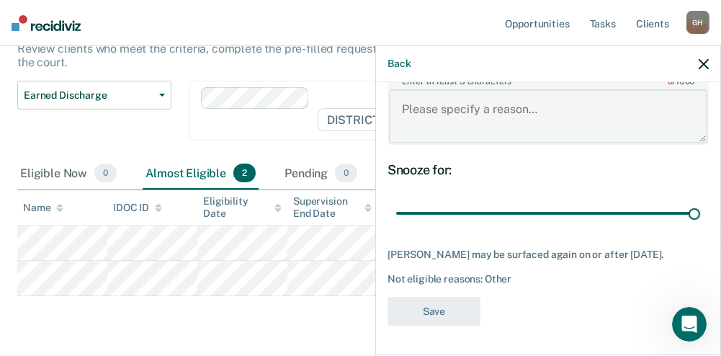
click at [449, 106] on textarea "Enter at least 3 characters 0 / 1600" at bounding box center [548, 115] width 319 height 53
paste textarea "Not eligible"
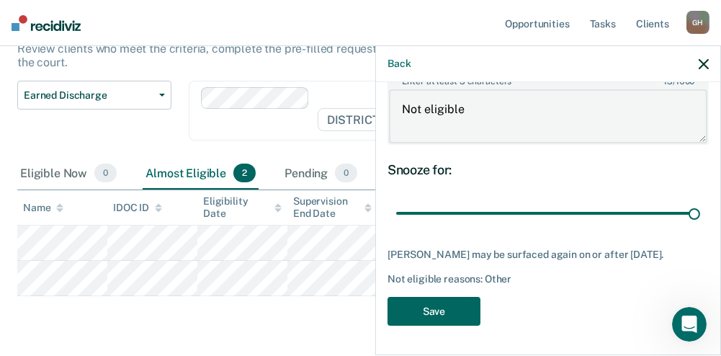
type textarea "Not eligible"
click at [422, 301] on button "Save" at bounding box center [434, 312] width 93 height 30
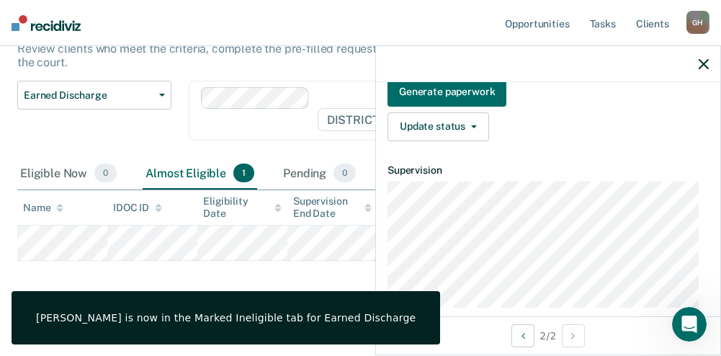
scroll to position [184, 0]
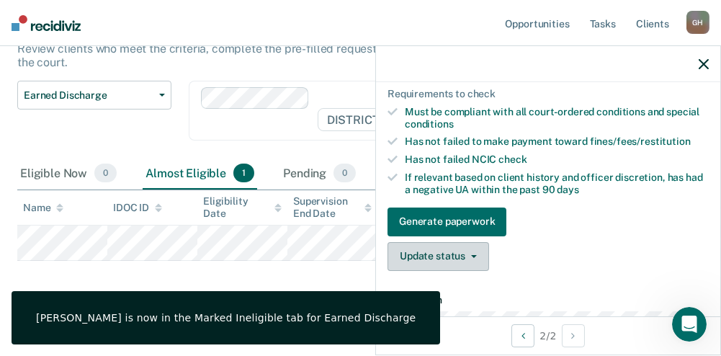
click at [482, 277] on div "Requirements validated by OMS data Needs 2 more months on supervision Currently…" at bounding box center [548, 134] width 344 height 296
click at [480, 271] on button "Update status" at bounding box center [439, 256] width 102 height 29
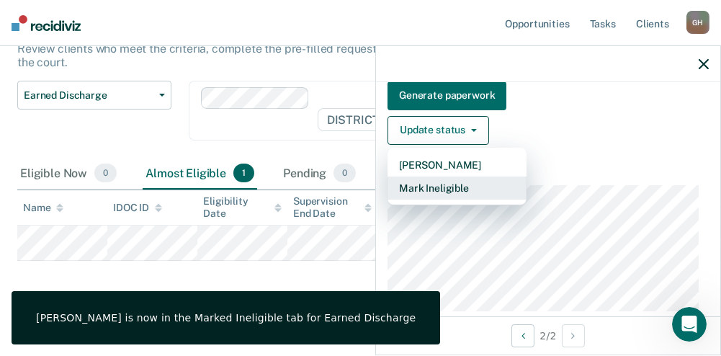
scroll to position [345, 0]
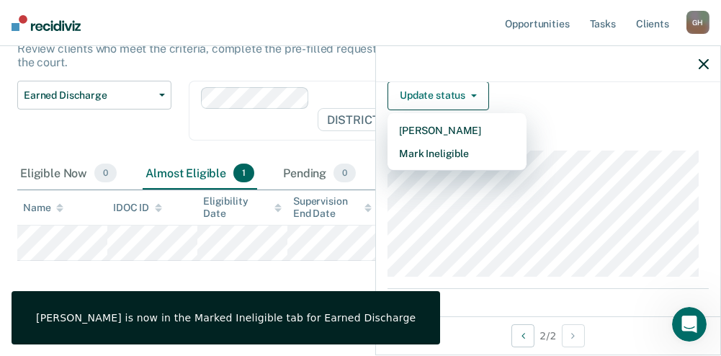
click at [436, 174] on article "CM Earned Discharge Almost eligible Requirements validated by OMS data Needs 2 …" at bounding box center [548, 127] width 321 height 747
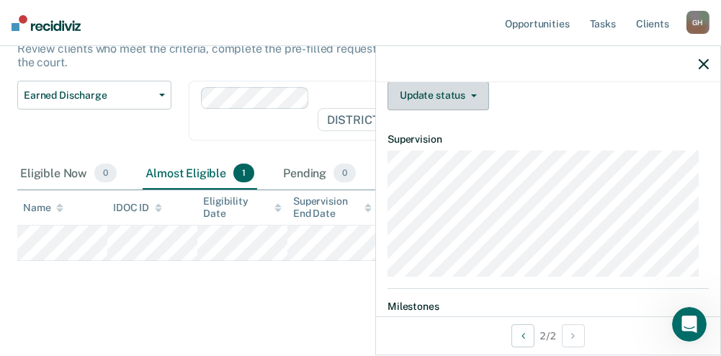
click at [438, 110] on button "Update status" at bounding box center [439, 95] width 102 height 29
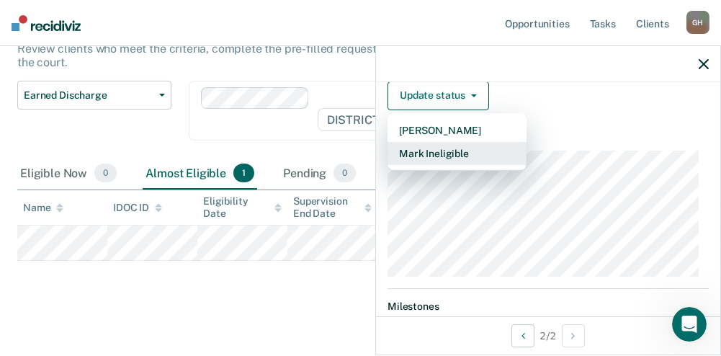
click at [429, 156] on button "Mark Ineligible" at bounding box center [457, 153] width 139 height 23
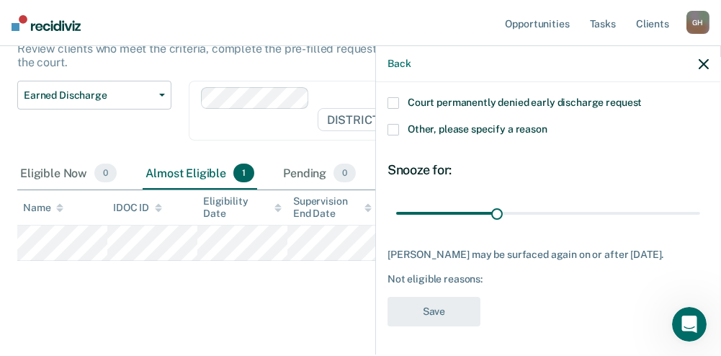
click at [449, 127] on span "Other, please specify a reason" at bounding box center [478, 129] width 140 height 12
click at [548, 124] on input "Other, please specify a reason" at bounding box center [548, 124] width 0 height 0
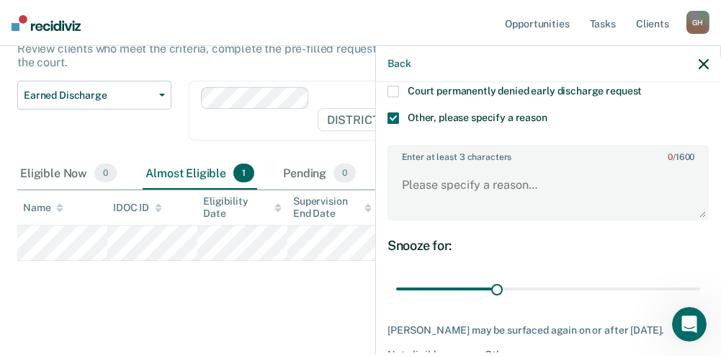
click at [444, 156] on div "Enter at least 3 characters 0 / 1600" at bounding box center [548, 182] width 321 height 87
click at [440, 176] on div "Enter at least 3 characters 0 / 1600" at bounding box center [548, 183] width 321 height 76
click at [443, 187] on textarea "Enter at least 3 characters 0 / 1600" at bounding box center [548, 191] width 319 height 53
paste textarea "Not eligible"
type textarea "Not eligible"
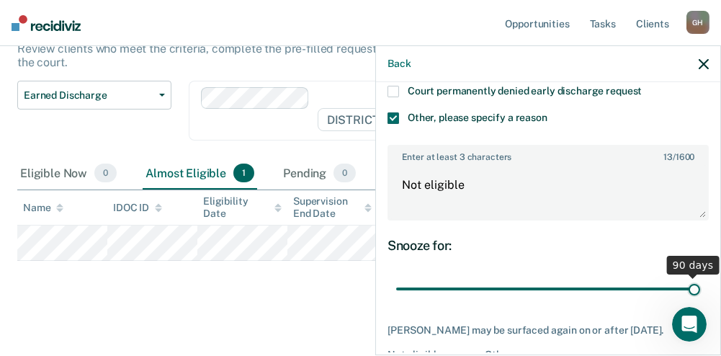
drag, startPoint x: 496, startPoint y: 298, endPoint x: 677, endPoint y: 291, distance: 181.7
type input "90"
click at [689, 292] on input "range" at bounding box center [548, 288] width 304 height 25
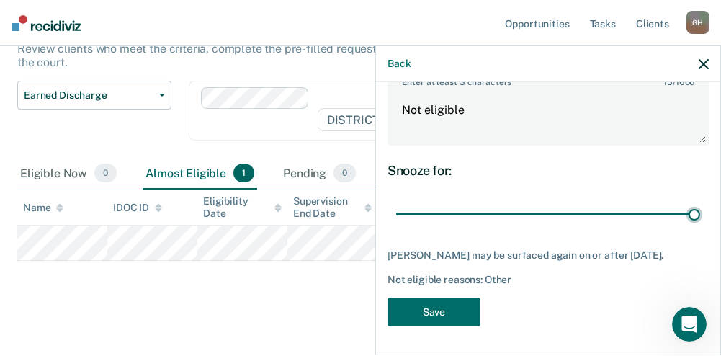
scroll to position [326, 0]
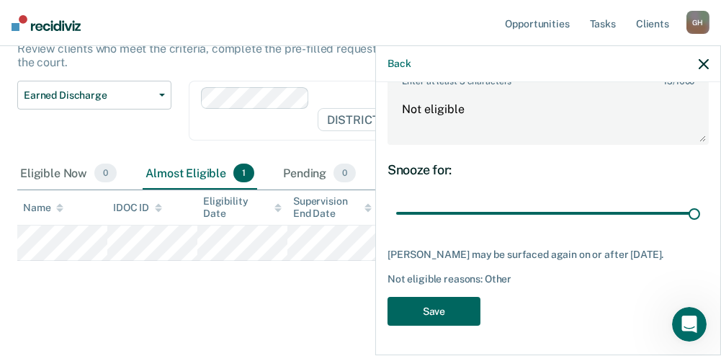
click at [437, 306] on button "Save" at bounding box center [434, 312] width 93 height 30
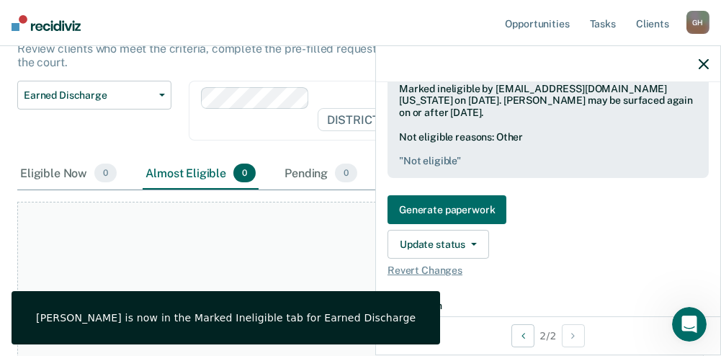
click at [705, 66] on icon "button" at bounding box center [704, 64] width 10 height 10
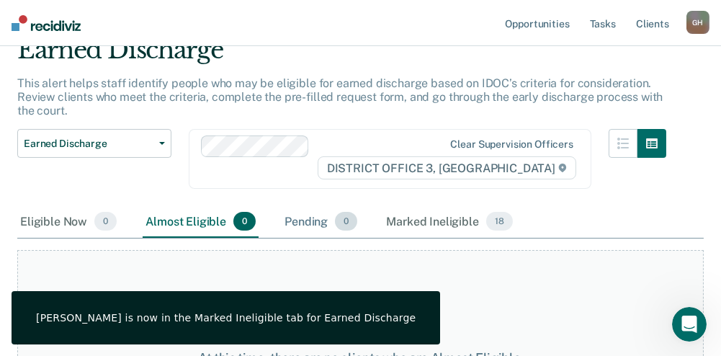
scroll to position [0, 0]
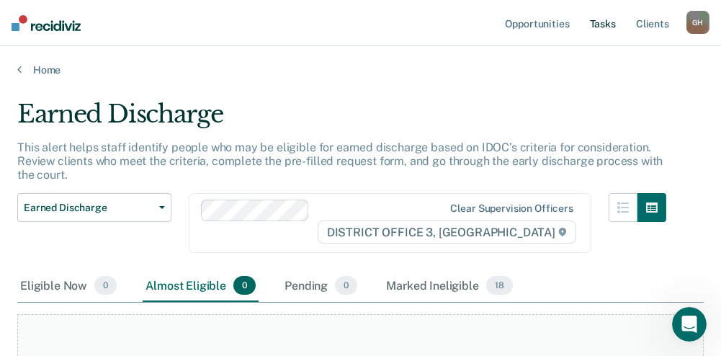
click at [605, 22] on link "Tasks" at bounding box center [603, 23] width 32 height 46
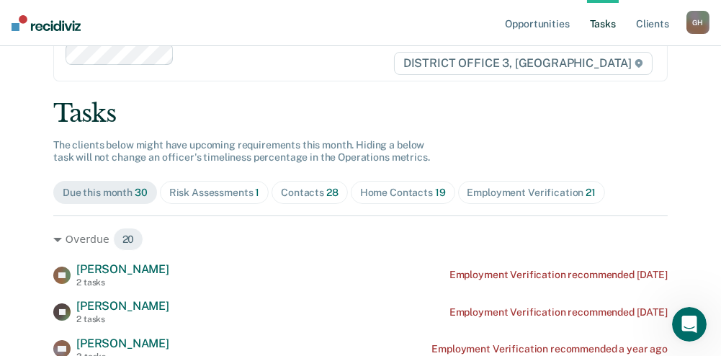
scroll to position [144, 0]
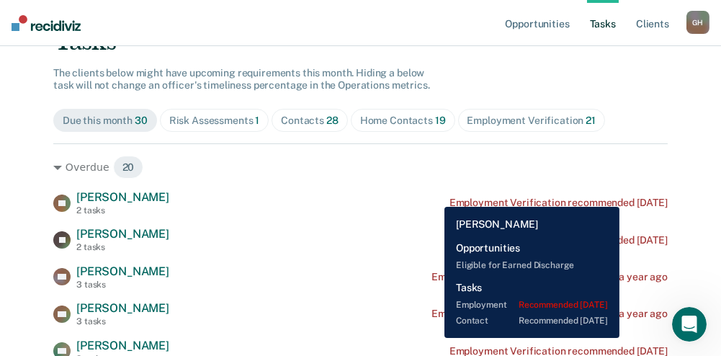
click at [640, 197] on div "Employment Verification recommended [DATE]" at bounding box center [559, 203] width 218 height 12
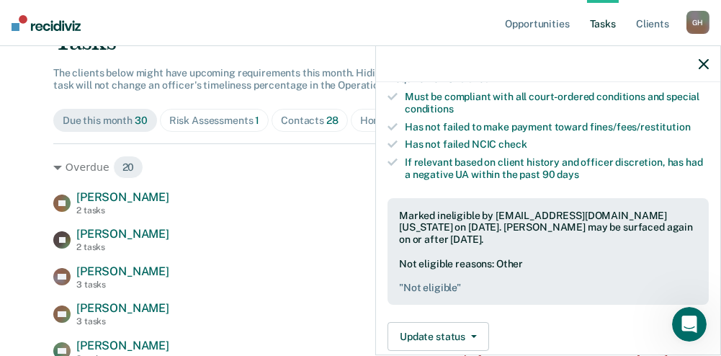
scroll to position [576, 0]
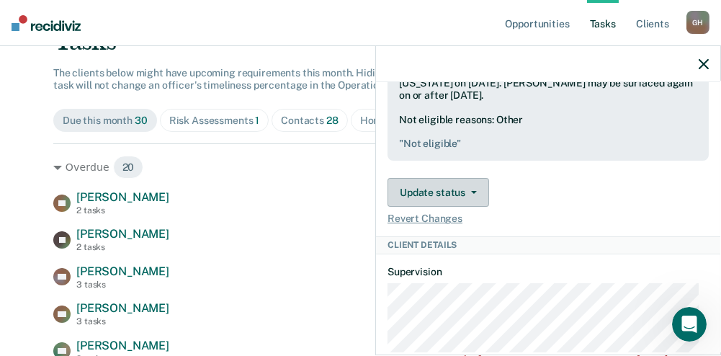
click at [455, 189] on button "Update status" at bounding box center [439, 192] width 102 height 29
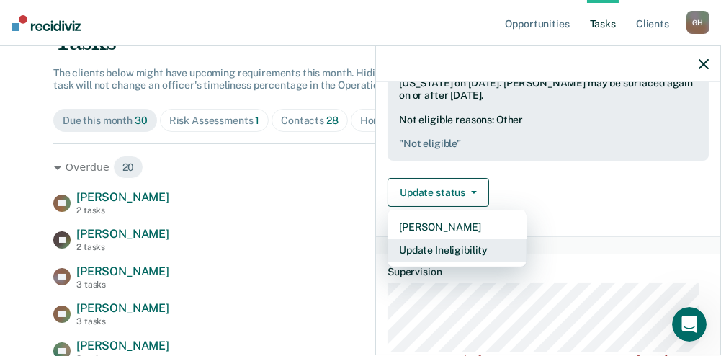
click at [445, 246] on button "Update Ineligibility" at bounding box center [457, 250] width 139 height 23
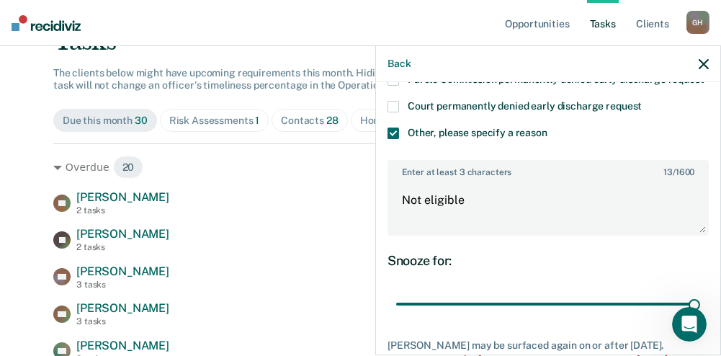
scroll to position [216, 0]
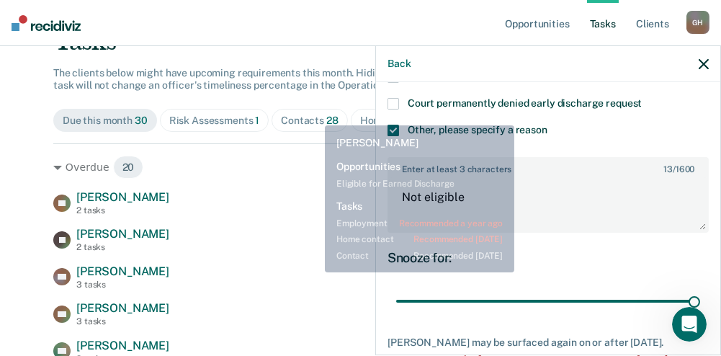
click at [303, 269] on div "RA [PERSON_NAME] 3 tasks Employment Verification recommended a year ago" at bounding box center [360, 276] width 615 height 25
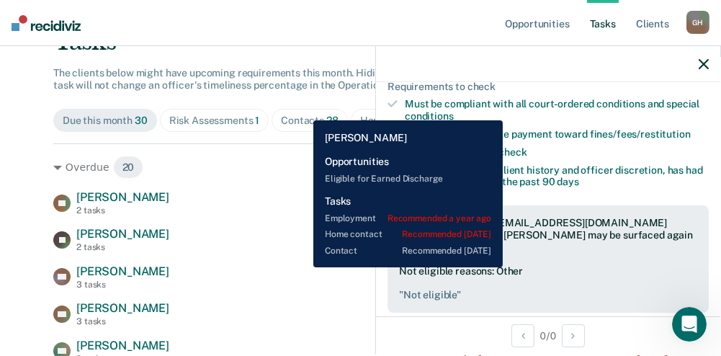
scroll to position [644, 0]
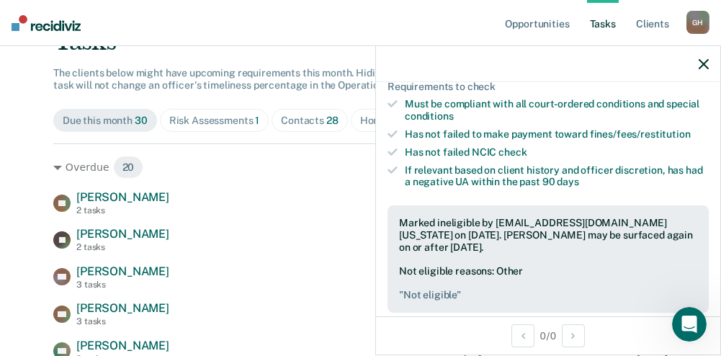
click at [703, 63] on icon "button" at bounding box center [704, 64] width 10 height 10
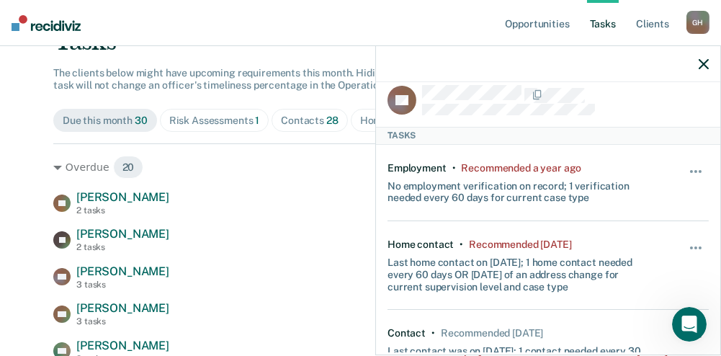
scroll to position [0, 0]
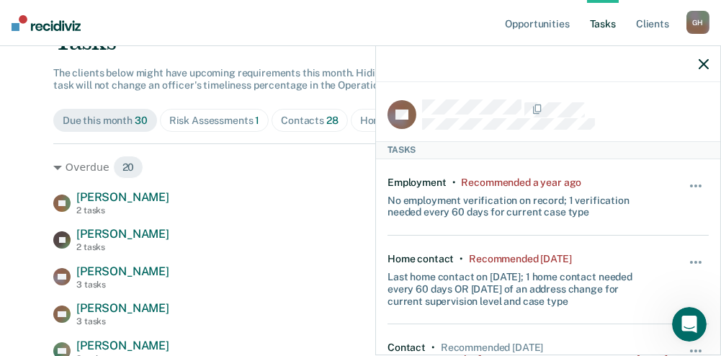
click at [708, 61] on icon "button" at bounding box center [704, 64] width 10 height 10
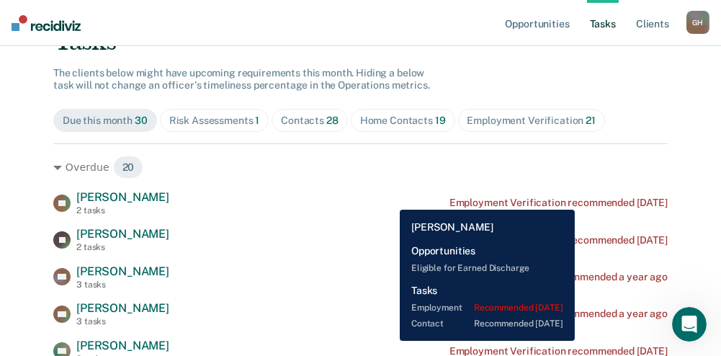
click at [595, 199] on div "Employment Verification recommended [DATE]" at bounding box center [559, 203] width 218 height 12
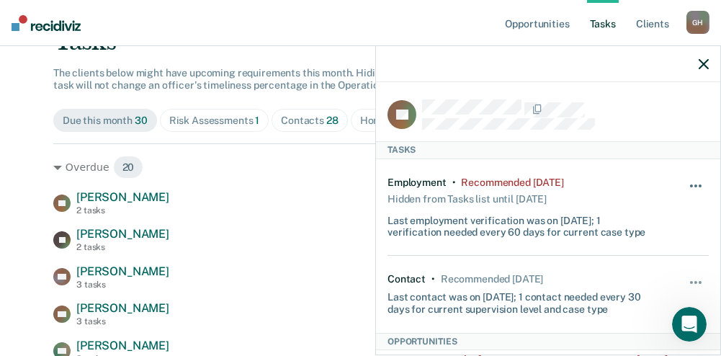
click at [685, 182] on button "button" at bounding box center [697, 193] width 25 height 23
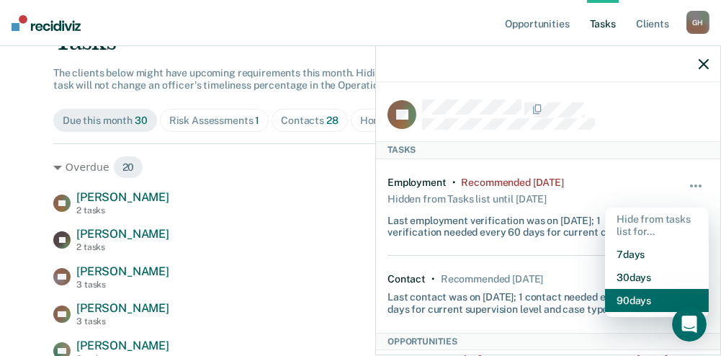
click at [638, 307] on button "90 days" at bounding box center [657, 300] width 104 height 23
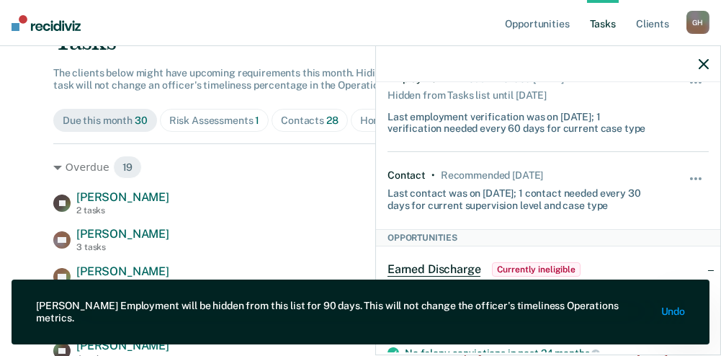
scroll to position [144, 0]
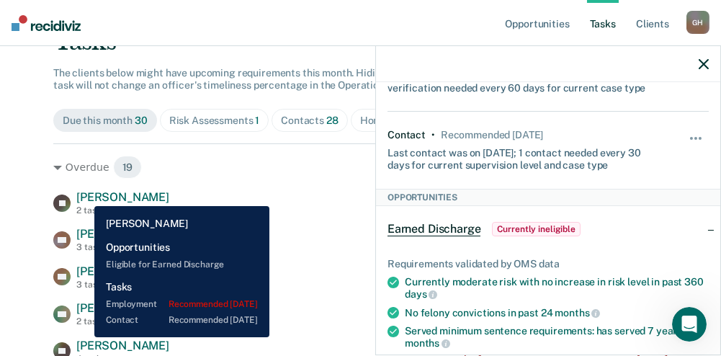
click at [84, 195] on span "[PERSON_NAME]" at bounding box center [122, 197] width 93 height 14
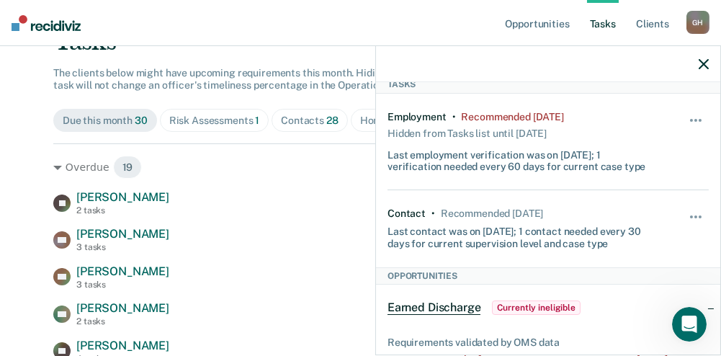
scroll to position [0, 0]
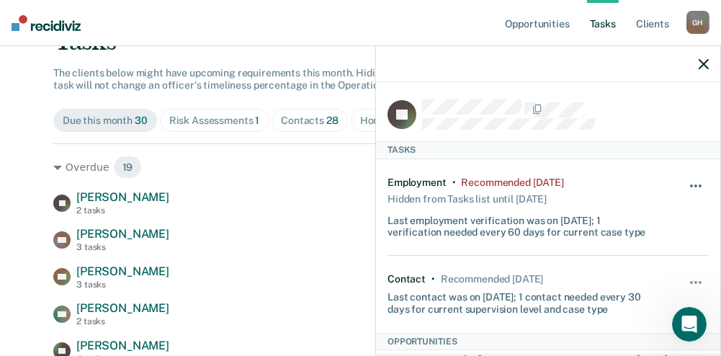
click at [685, 182] on button "button" at bounding box center [697, 193] width 25 height 23
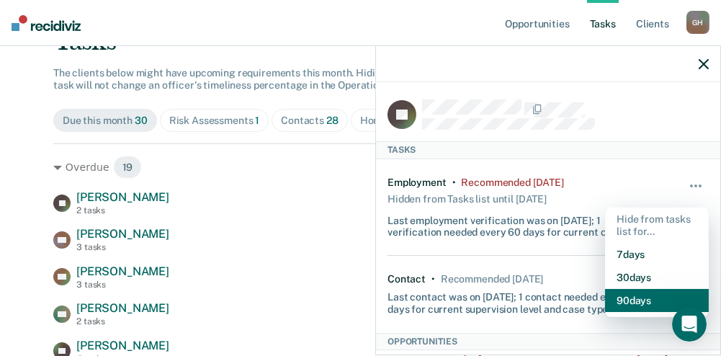
click at [625, 304] on button "90 days" at bounding box center [657, 300] width 104 height 23
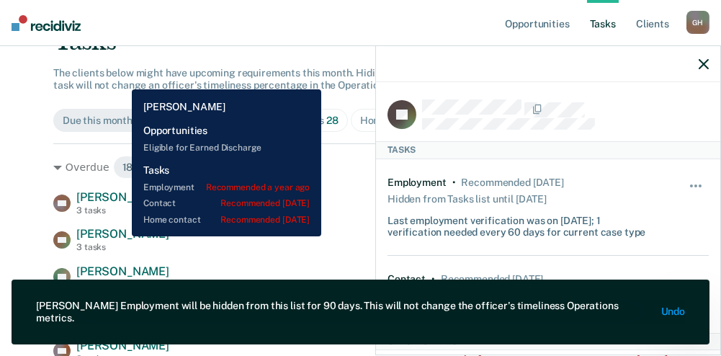
click at [121, 236] on span "[PERSON_NAME]" at bounding box center [122, 234] width 93 height 14
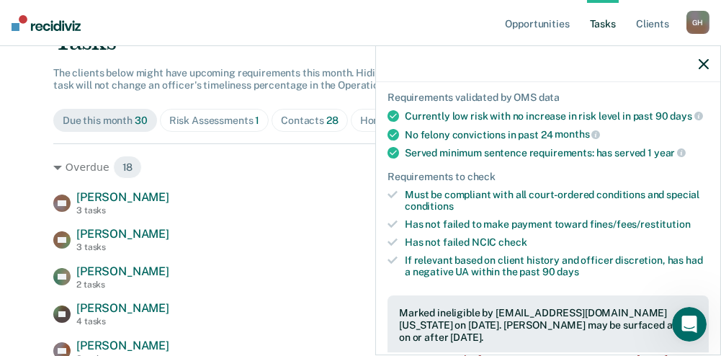
scroll to position [432, 0]
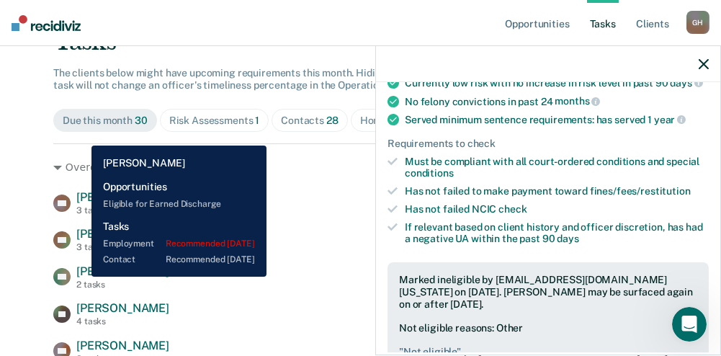
click at [81, 275] on span "[PERSON_NAME]" at bounding box center [122, 271] width 93 height 14
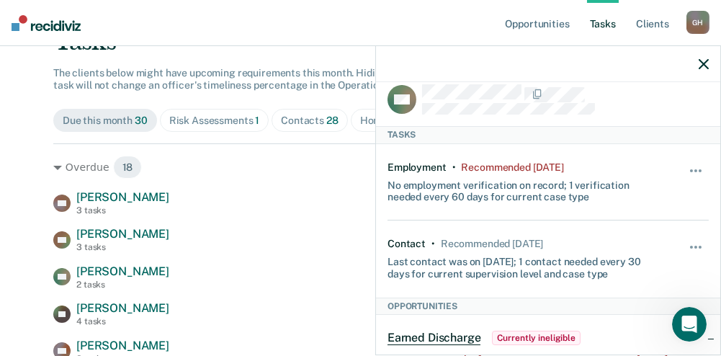
scroll to position [0, 0]
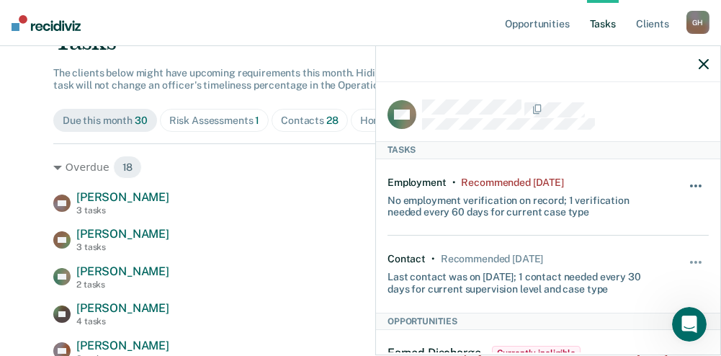
click at [691, 184] on button "button" at bounding box center [697, 193] width 25 height 23
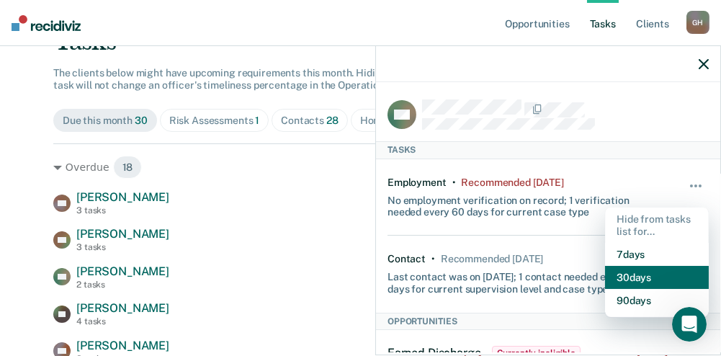
click at [633, 277] on button "30 days" at bounding box center [657, 277] width 104 height 23
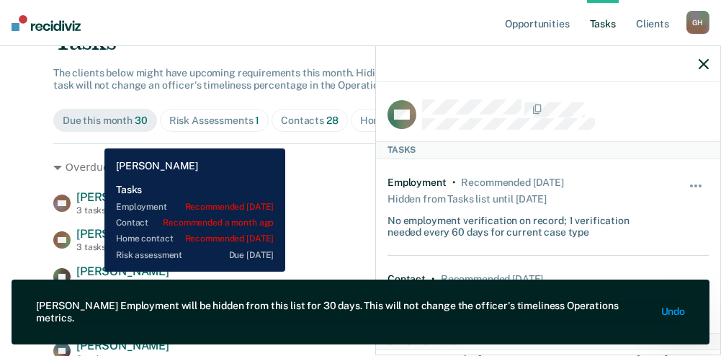
click at [94, 272] on span "[PERSON_NAME]" at bounding box center [122, 271] width 93 height 14
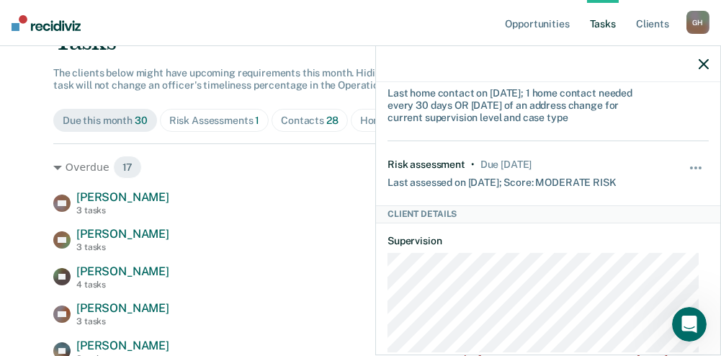
scroll to position [288, 0]
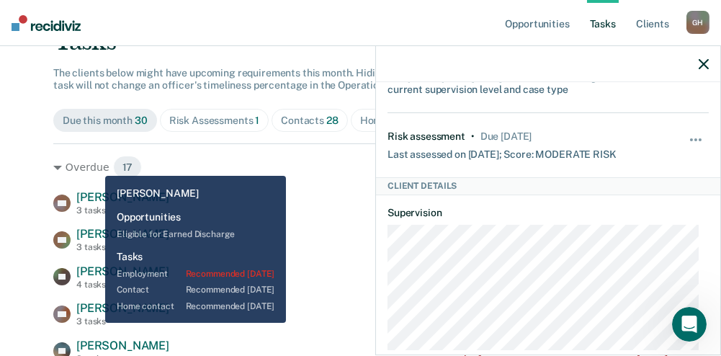
click at [94, 323] on div "3 tasks" at bounding box center [122, 321] width 93 height 10
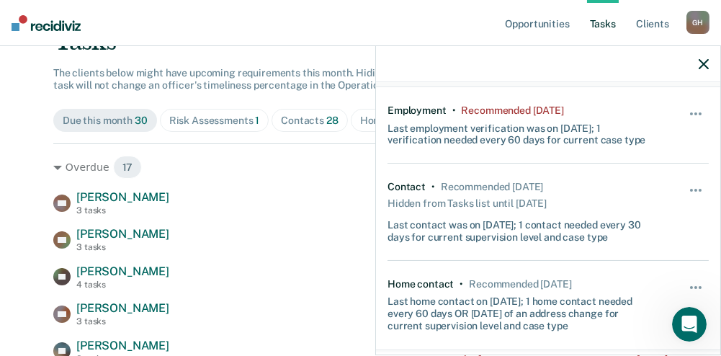
scroll to position [0, 0]
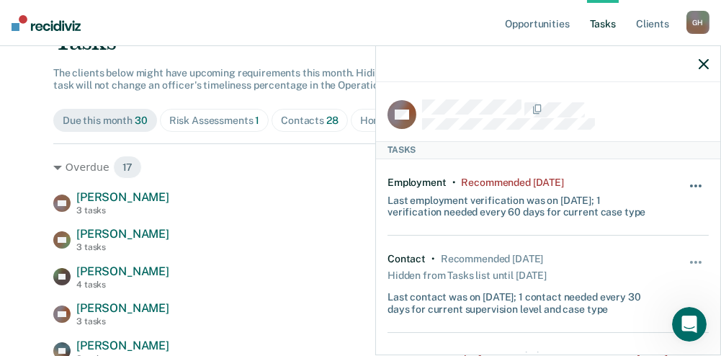
click at [685, 182] on button "button" at bounding box center [697, 193] width 25 height 23
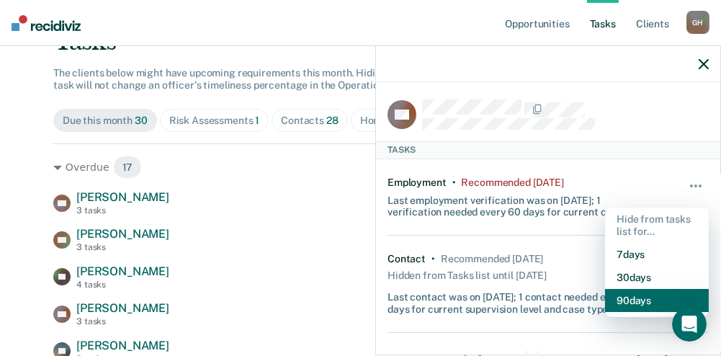
click at [642, 304] on button "90 days" at bounding box center [657, 300] width 104 height 23
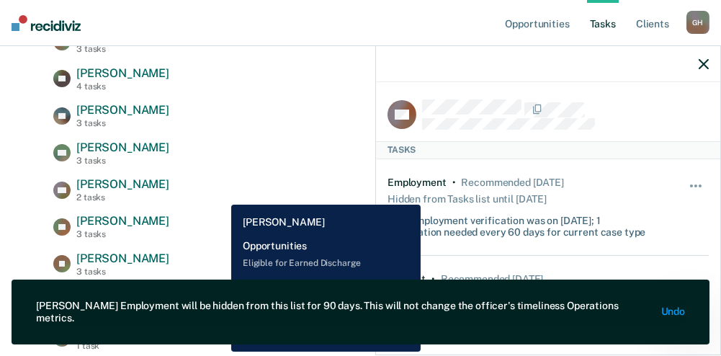
scroll to position [360, 0]
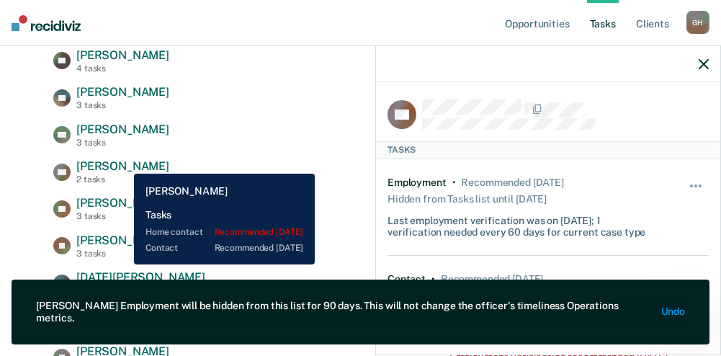
click at [123, 163] on span "[PERSON_NAME]" at bounding box center [122, 166] width 93 height 14
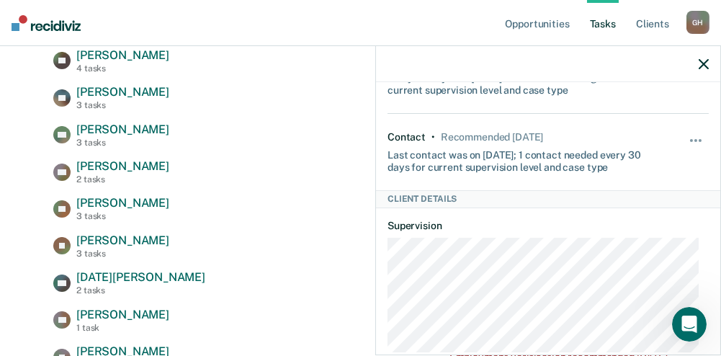
scroll to position [144, 0]
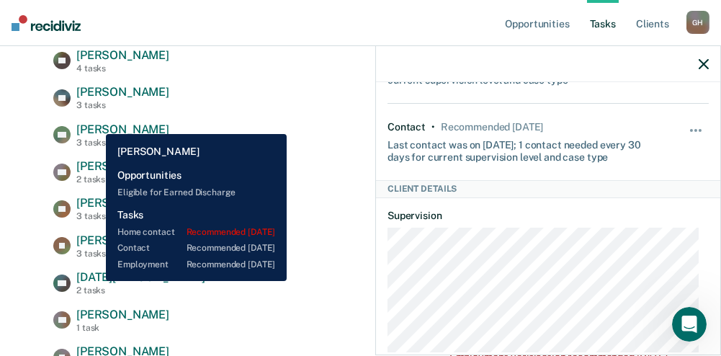
click at [95, 123] on span "[PERSON_NAME]" at bounding box center [122, 130] width 93 height 14
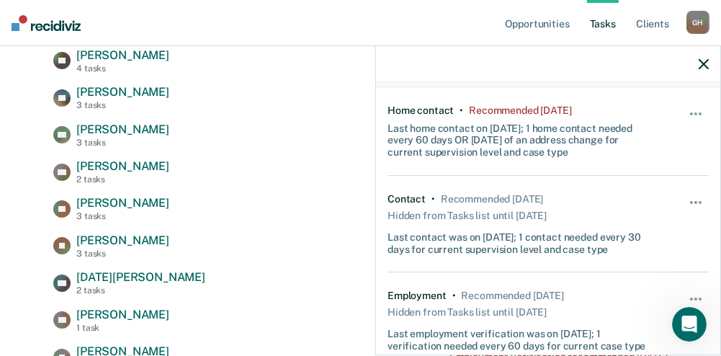
scroll to position [0, 0]
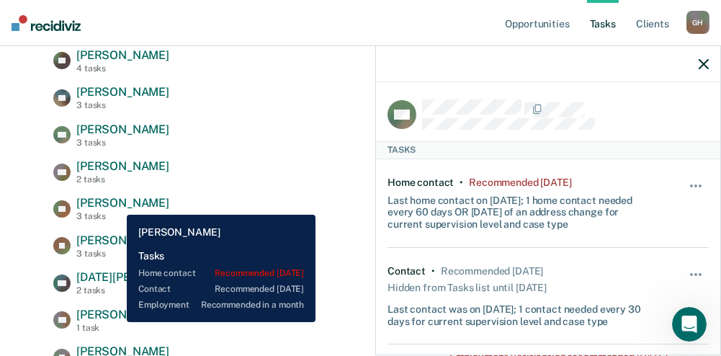
click at [116, 204] on span "[PERSON_NAME]" at bounding box center [122, 203] width 93 height 14
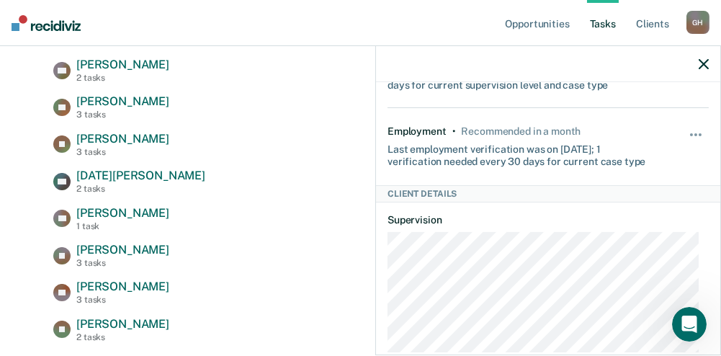
scroll to position [576, 0]
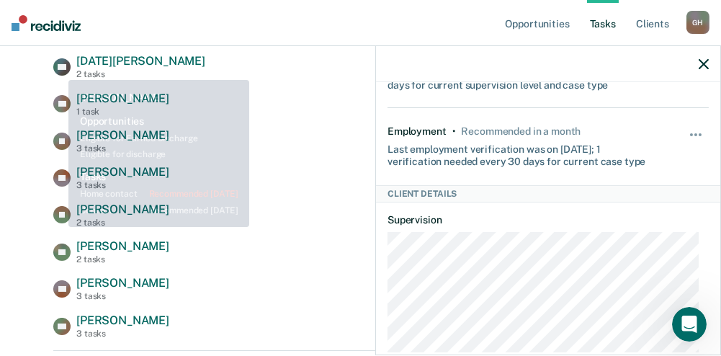
click at [83, 215] on span "[PERSON_NAME]" at bounding box center [122, 209] width 93 height 14
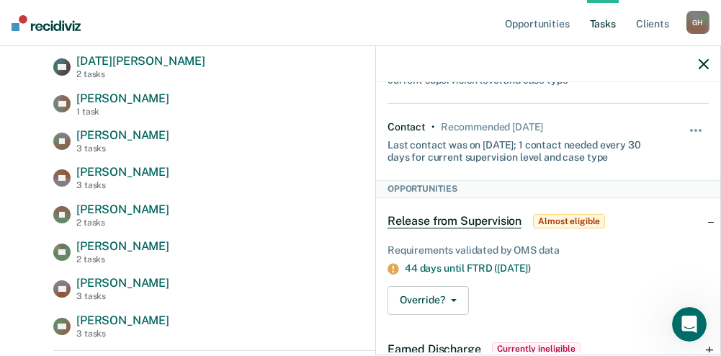
scroll to position [216, 0]
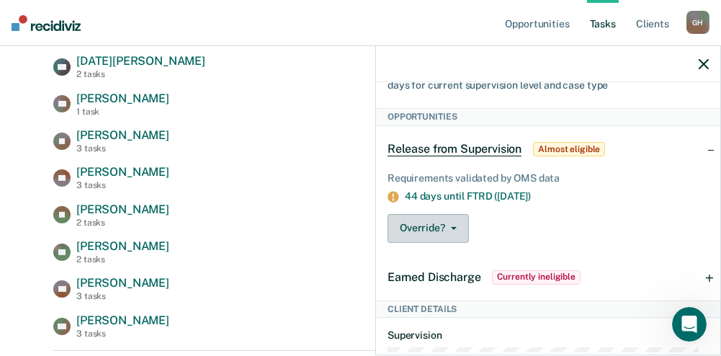
click at [456, 225] on button "Override?" at bounding box center [428, 228] width 81 height 29
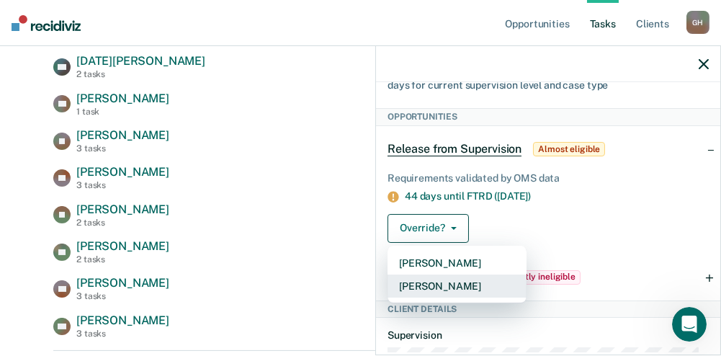
click at [441, 280] on button "[PERSON_NAME]" at bounding box center [457, 286] width 139 height 23
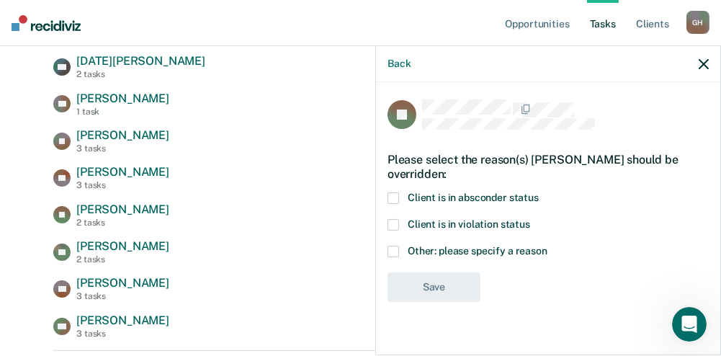
click at [471, 251] on span "Other: please specify a reason" at bounding box center [478, 251] width 140 height 12
click at [548, 246] on input "Other: please specify a reason" at bounding box center [548, 246] width 0 height 0
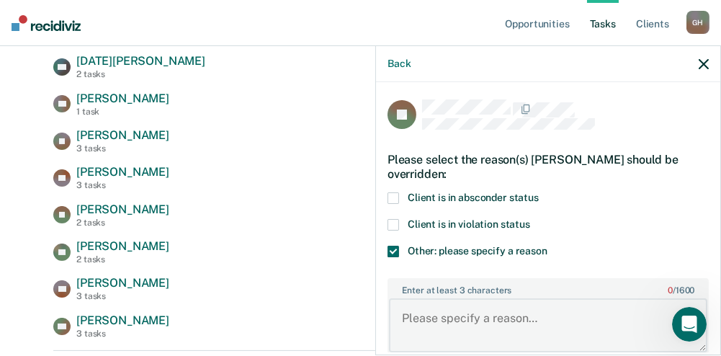
click at [448, 310] on textarea "Enter at least 3 characters 0 / 1600" at bounding box center [548, 324] width 319 height 53
paste textarea "Not eligible"
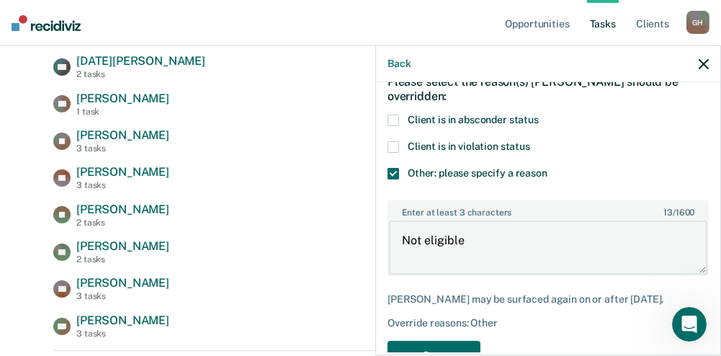
scroll to position [117, 0]
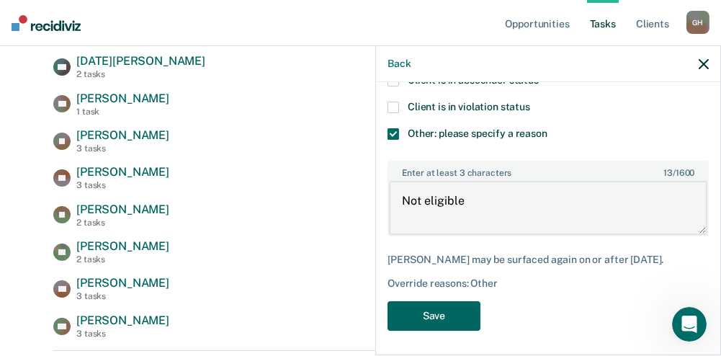
type textarea "Not eligible"
click at [432, 315] on button "Save" at bounding box center [434, 316] width 93 height 30
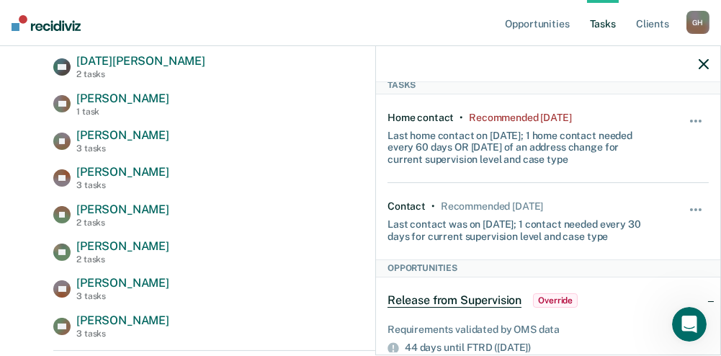
scroll to position [16, 0]
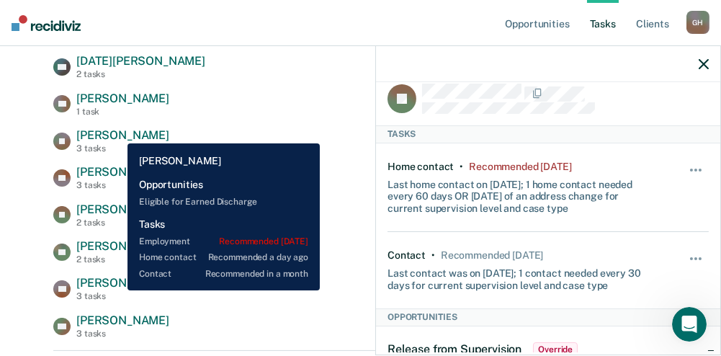
click at [117, 290] on span "[PERSON_NAME]" at bounding box center [122, 283] width 93 height 14
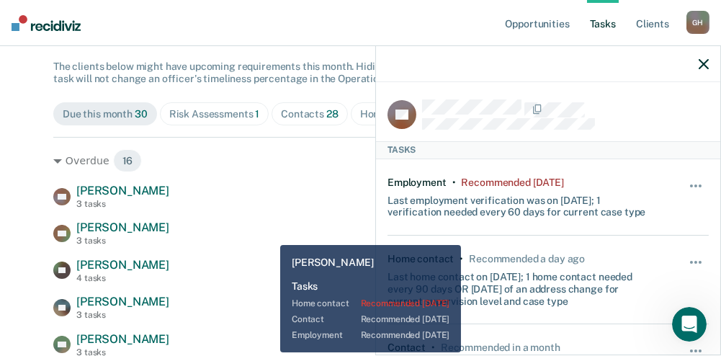
scroll to position [0, 0]
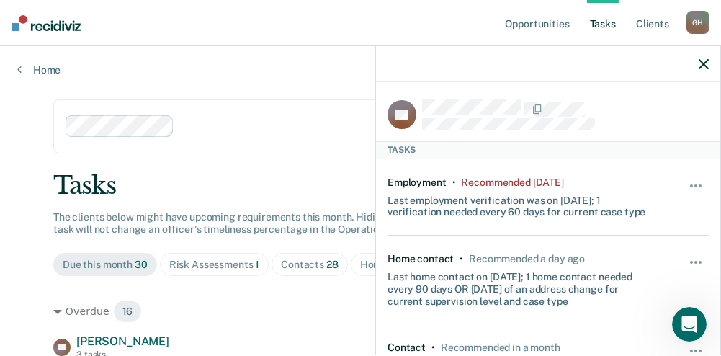
click at [704, 59] on icon "button" at bounding box center [704, 64] width 10 height 10
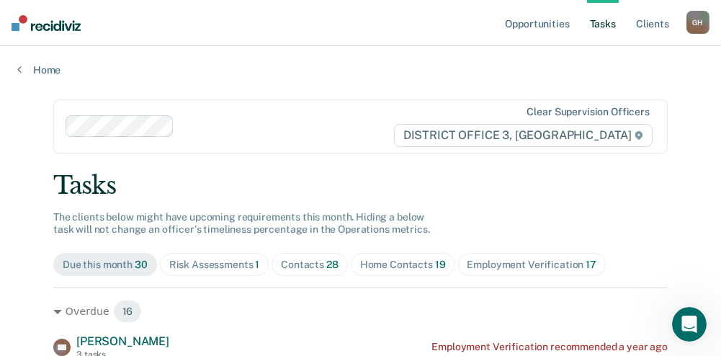
click at [522, 271] on span "Employment Verification 17" at bounding box center [532, 264] width 148 height 23
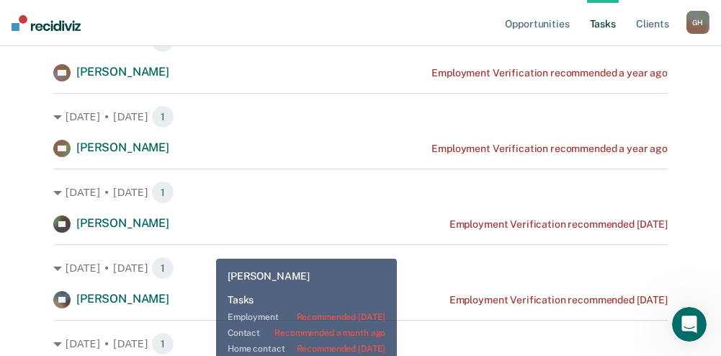
scroll to position [288, 0]
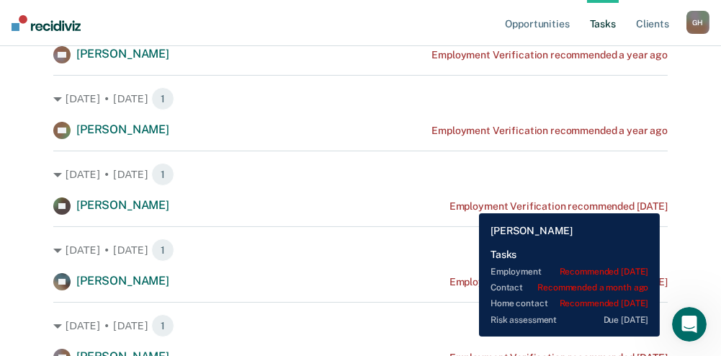
click at [468, 202] on div "Employment Verification recommended [DATE]" at bounding box center [559, 206] width 218 height 12
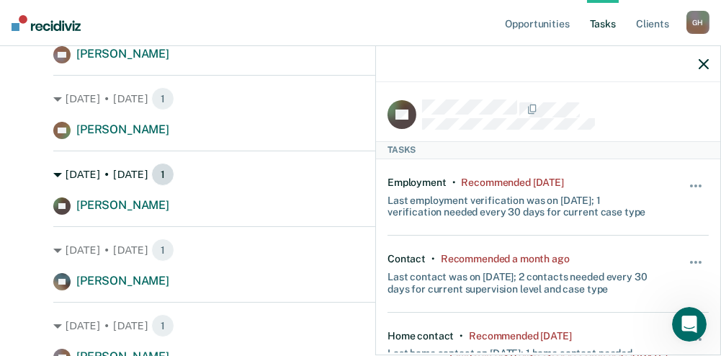
click at [287, 174] on div "[DATE] • [DATE] 1" at bounding box center [360, 174] width 615 height 23
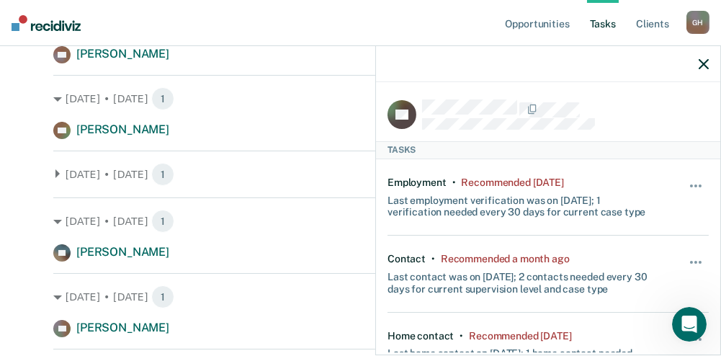
click at [55, 172] on icon at bounding box center [57, 173] width 4 height 9
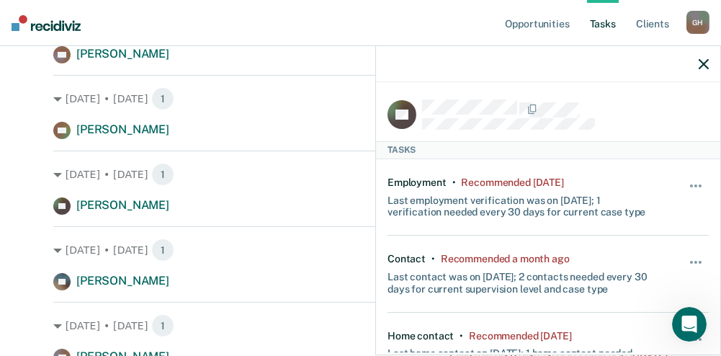
click at [701, 66] on icon "button" at bounding box center [704, 64] width 10 height 10
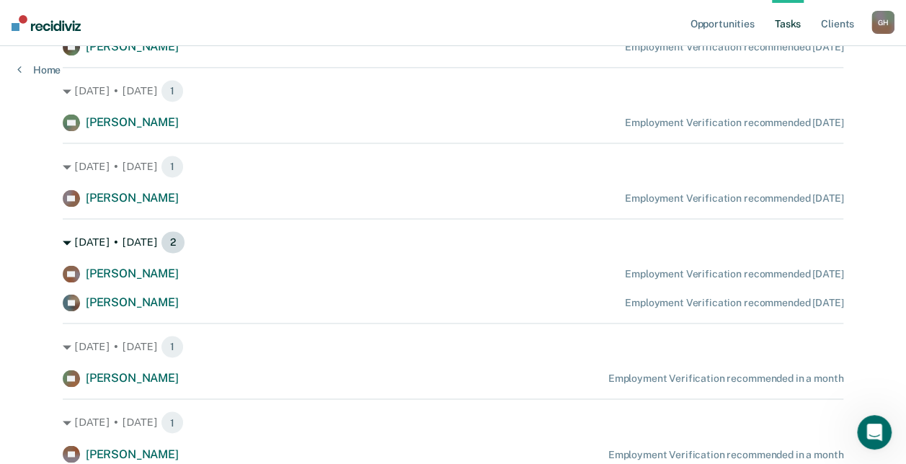
scroll to position [1031, 0]
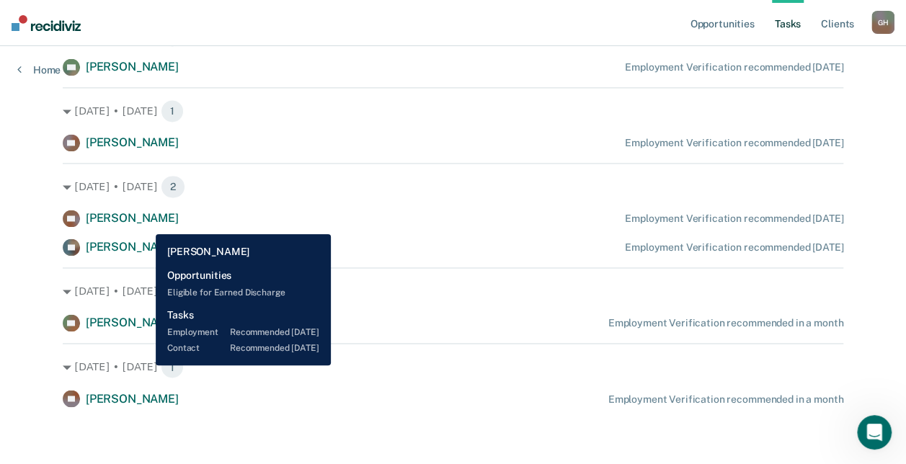
click at [144, 223] on div "[PERSON_NAME]" at bounding box center [132, 218] width 93 height 15
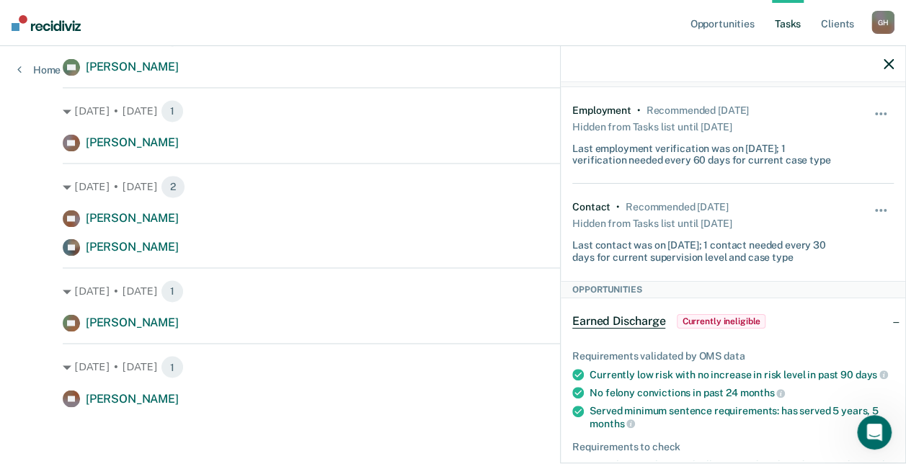
scroll to position [0, 0]
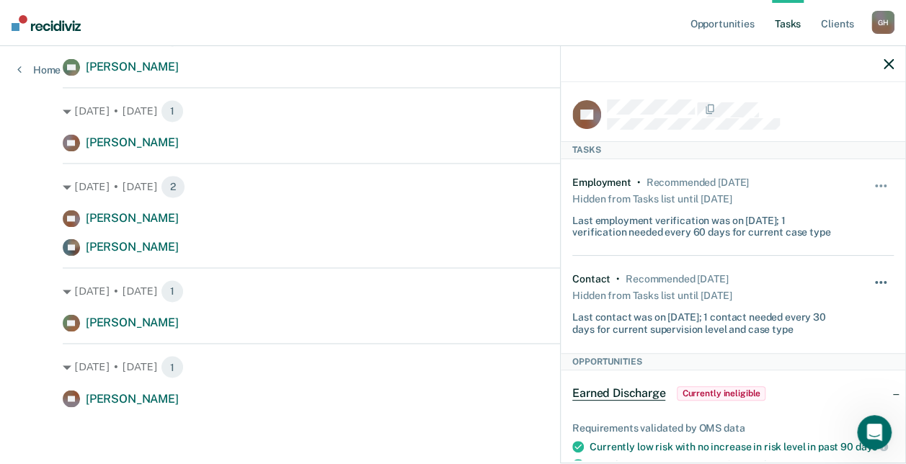
click at [731, 281] on span "button" at bounding box center [876, 282] width 3 height 3
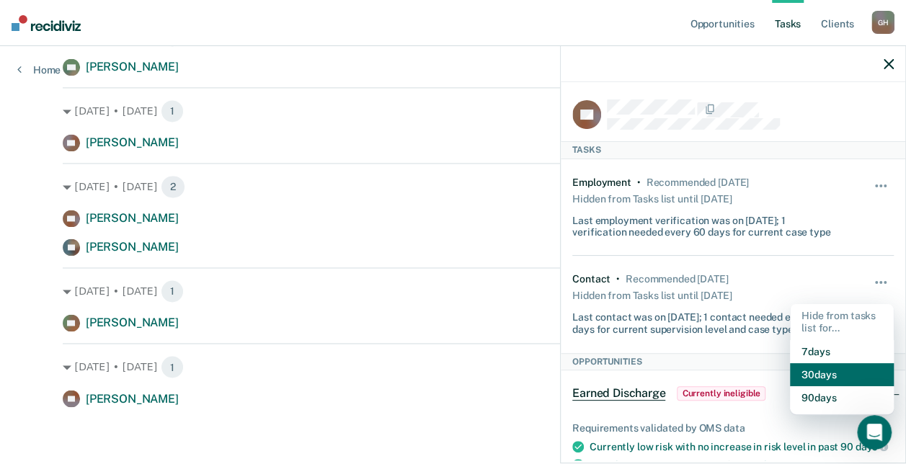
click at [731, 355] on button "30 days" at bounding box center [842, 374] width 104 height 23
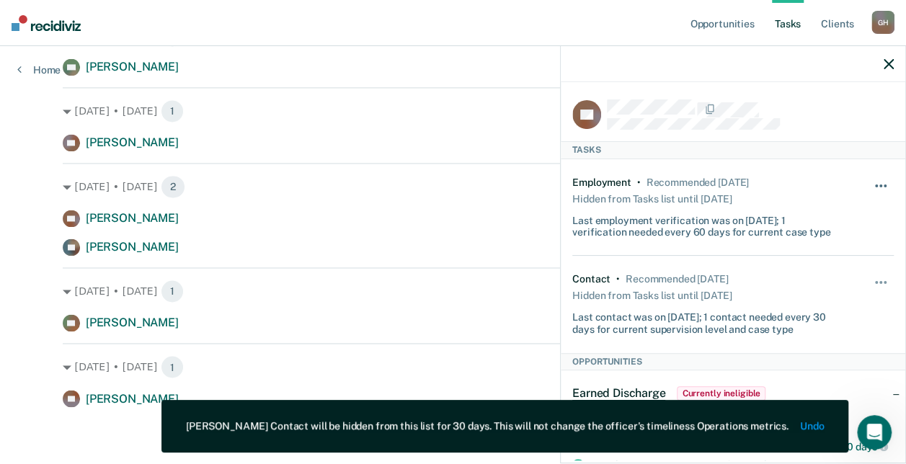
click at [731, 186] on button "button" at bounding box center [881, 193] width 25 height 23
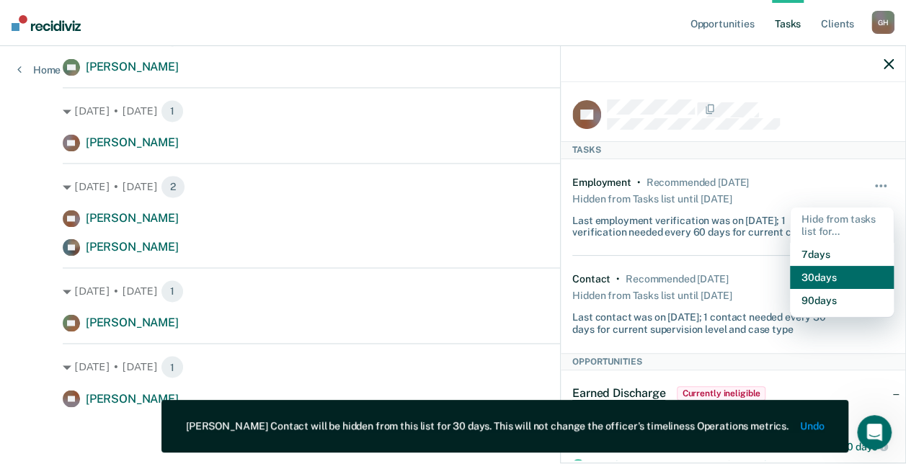
click at [731, 271] on button "30 days" at bounding box center [842, 277] width 104 height 23
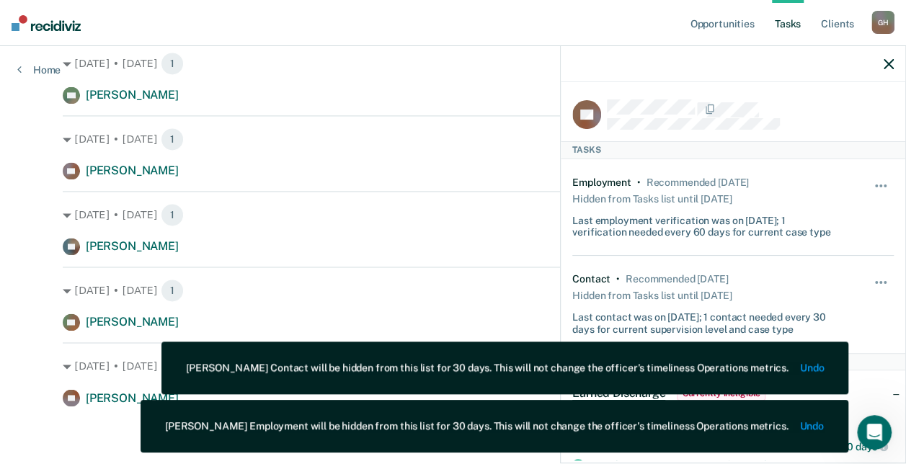
scroll to position [1002, 0]
click at [339, 171] on div "AP [PERSON_NAME] Employment Verification recommended [DATE]" at bounding box center [453, 171] width 780 height 17
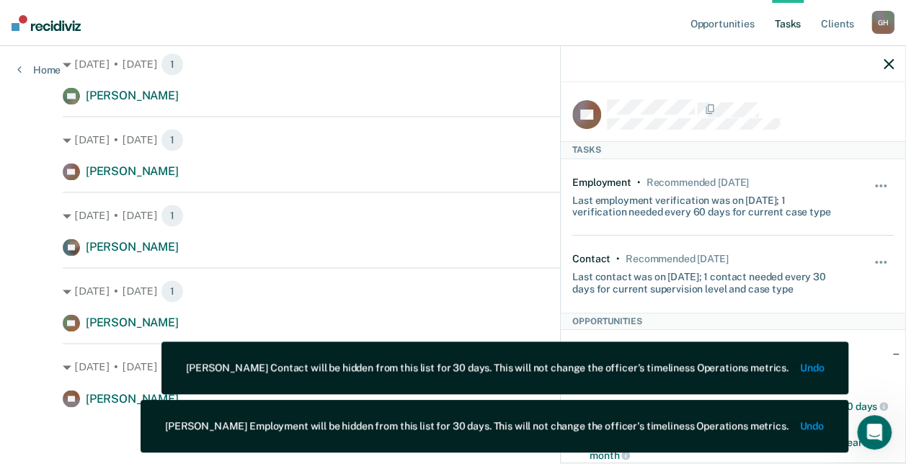
click at [731, 65] on div at bounding box center [733, 64] width 344 height 36
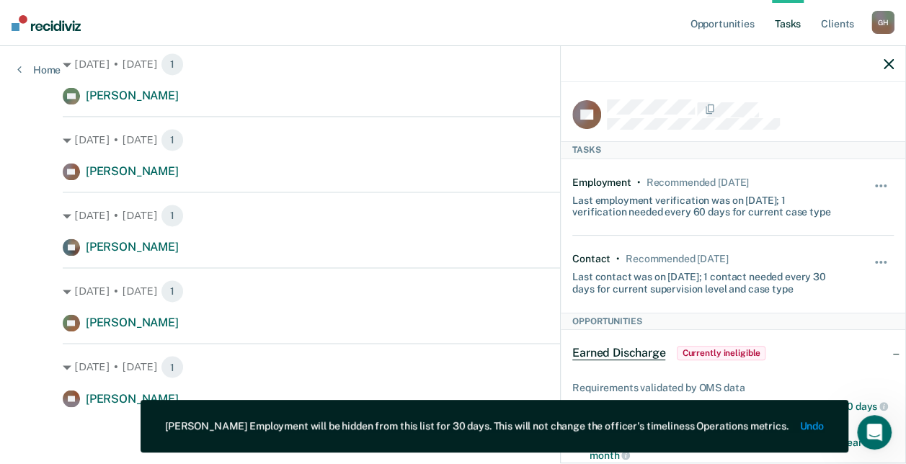
click at [731, 64] on div at bounding box center [733, 64] width 344 height 36
click at [731, 66] on icon "button" at bounding box center [888, 64] width 10 height 10
